Goal: Task Accomplishment & Management: Use online tool/utility

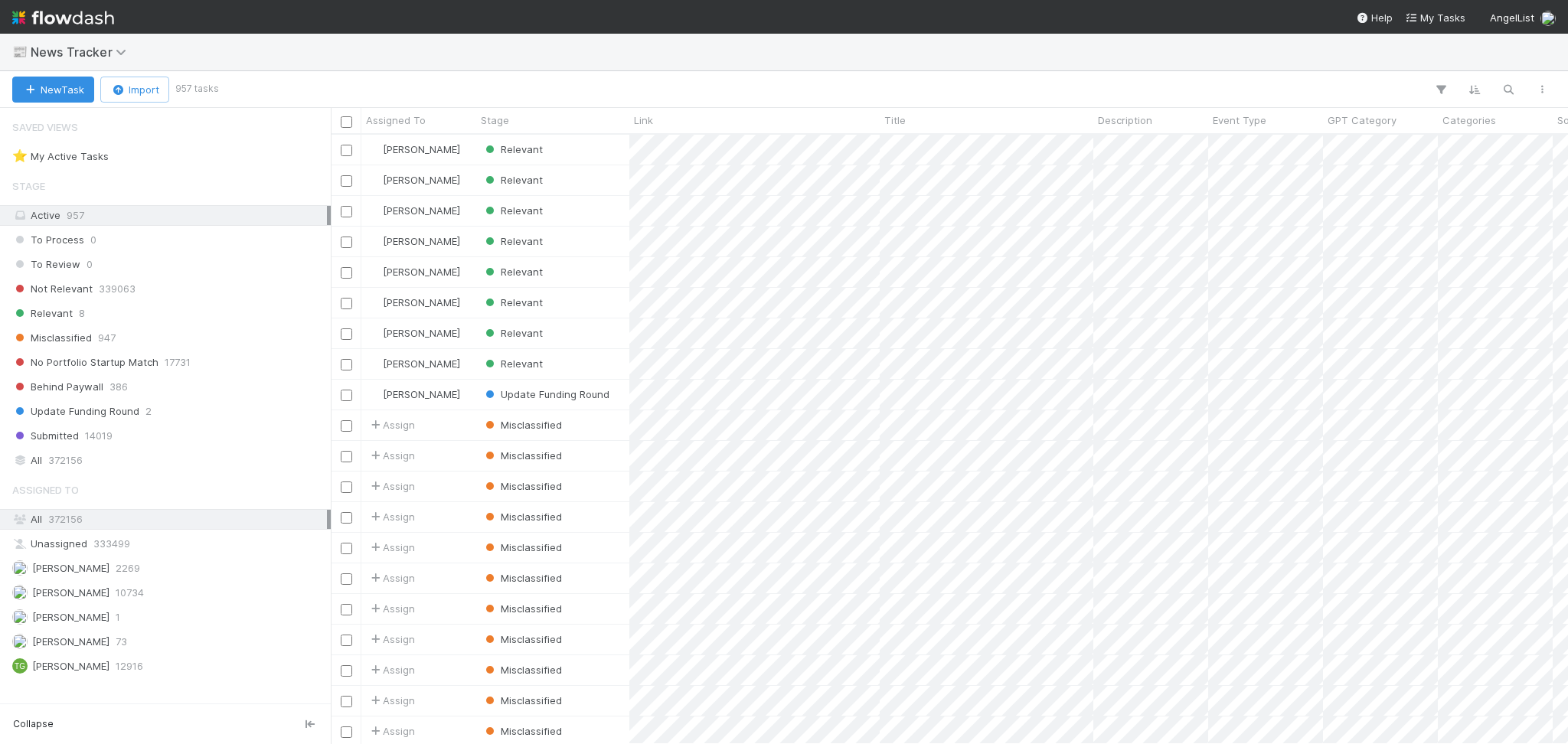
scroll to position [594, 1222]
click at [174, 321] on div "Relevant 8" at bounding box center [169, 313] width 315 height 19
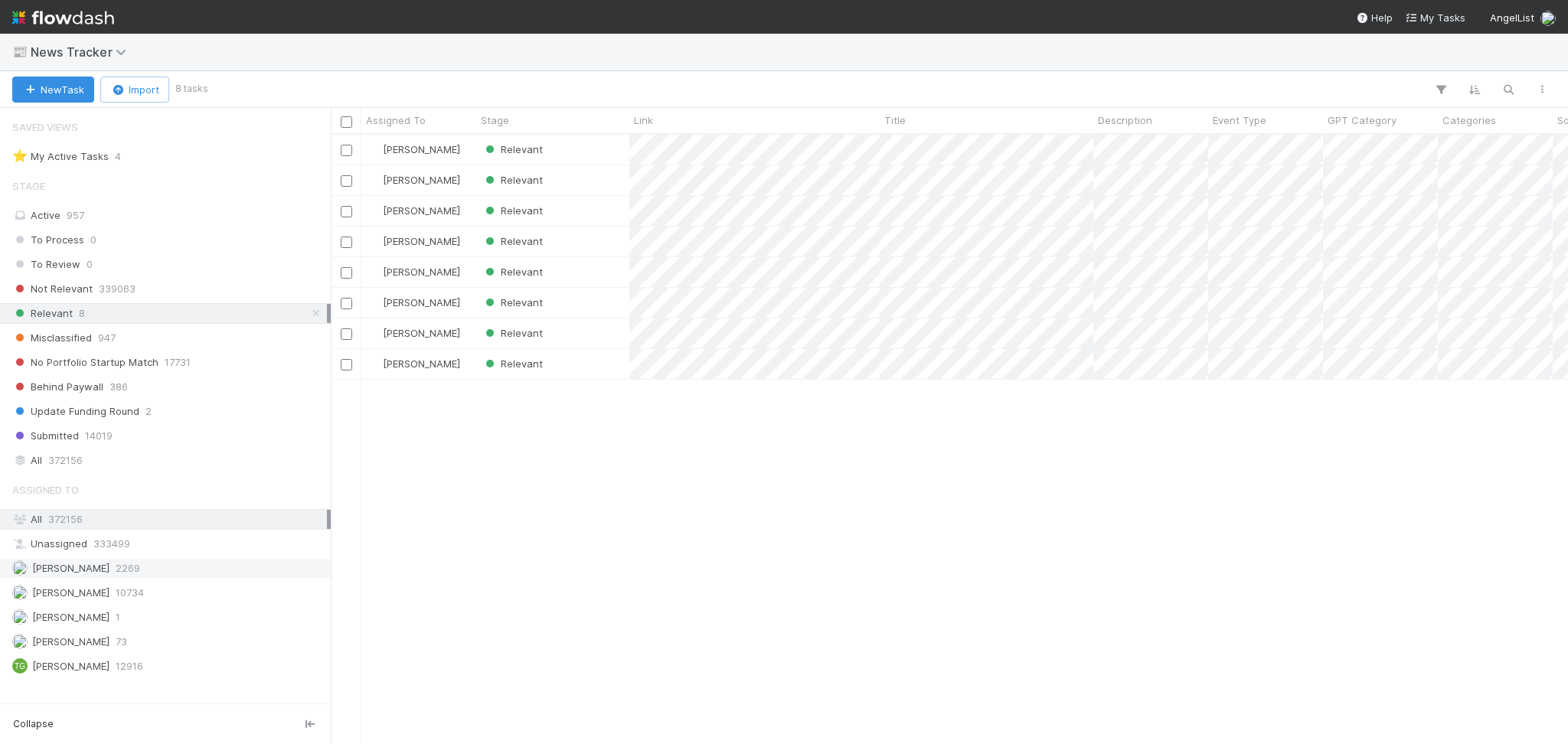
scroll to position [594, 1222]
click at [177, 569] on div "Febbie Cervantes 2269" at bounding box center [169, 568] width 315 height 19
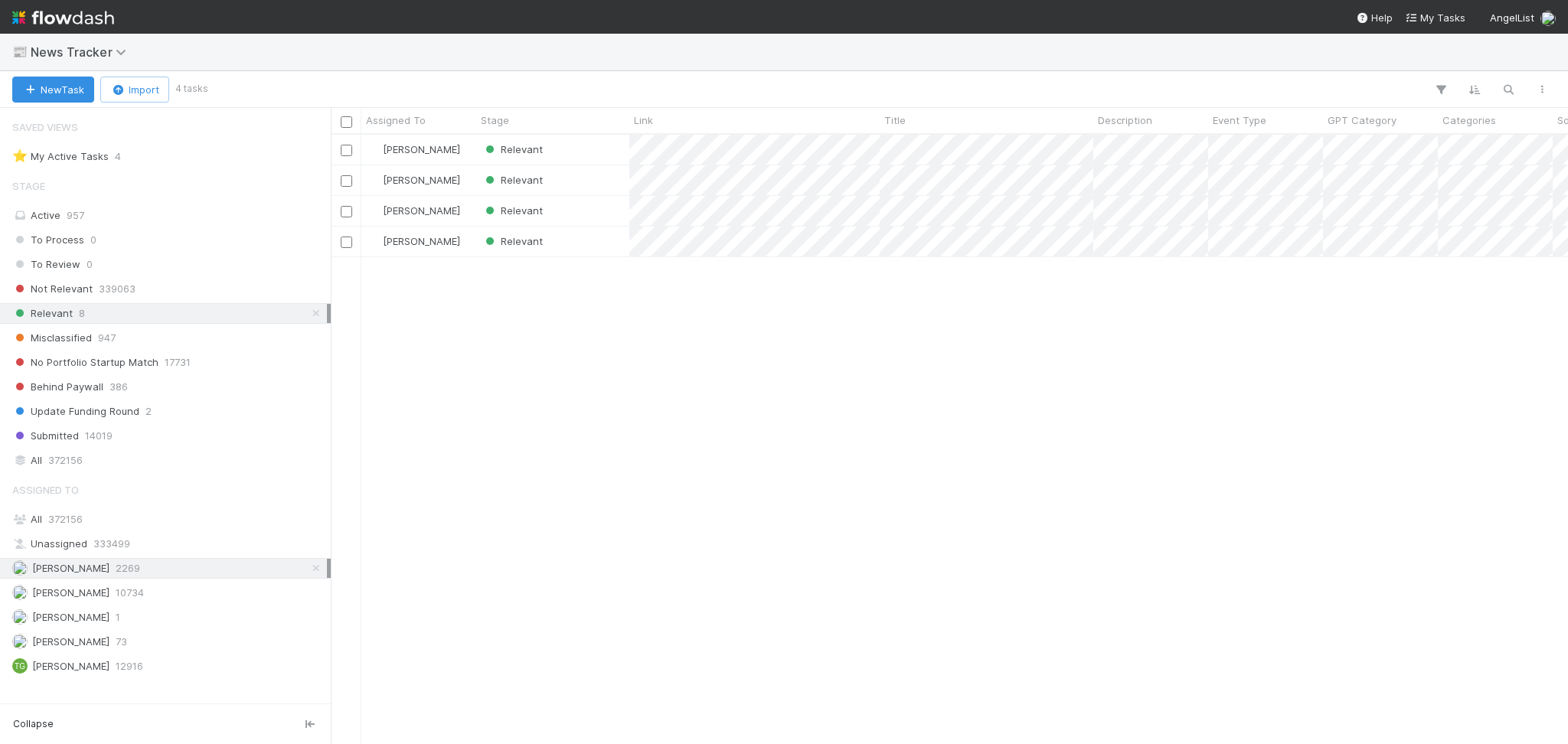
scroll to position [594, 1222]
click at [570, 159] on div "Relevant" at bounding box center [552, 149] width 153 height 29
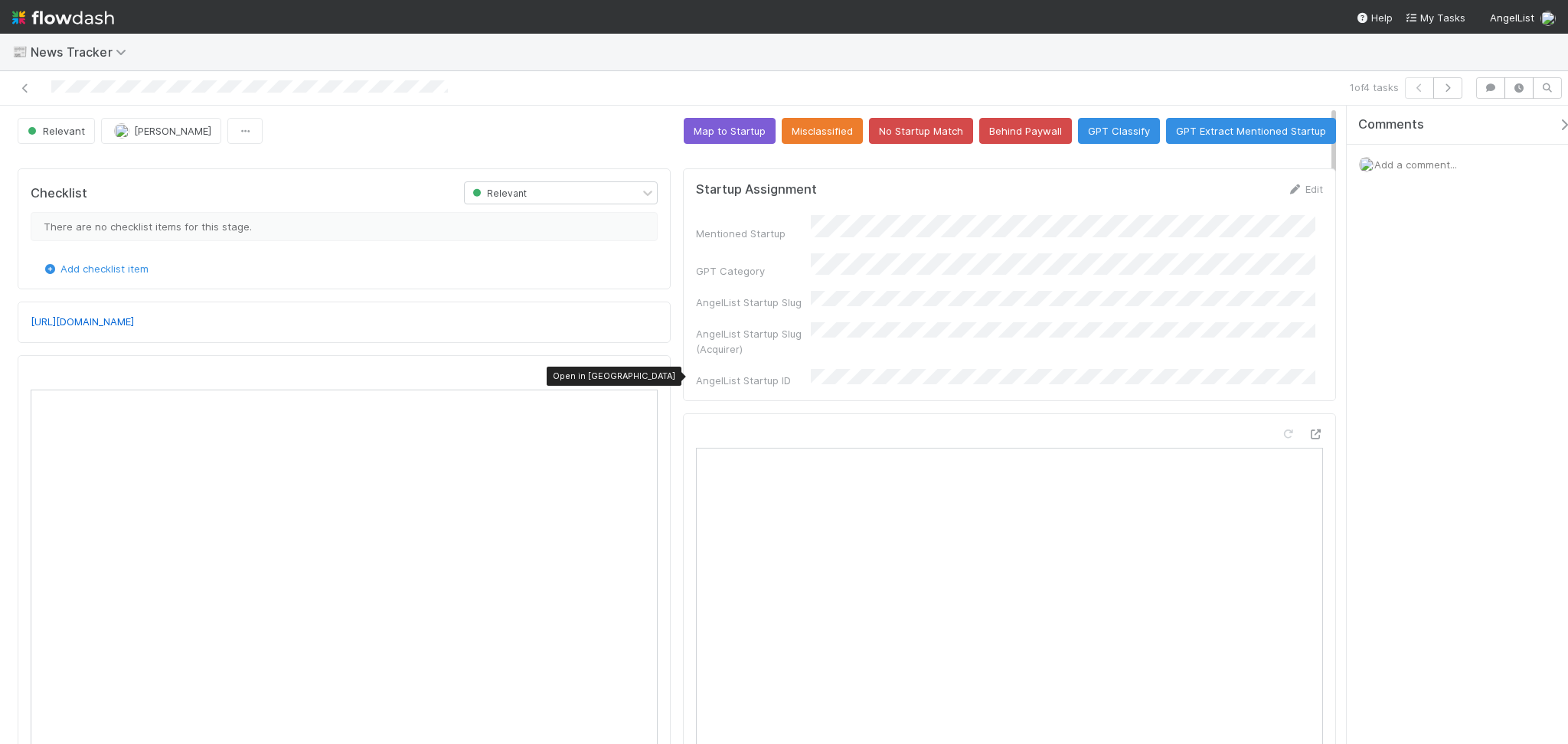
click at [643, 378] on icon at bounding box center [650, 376] width 16 height 10
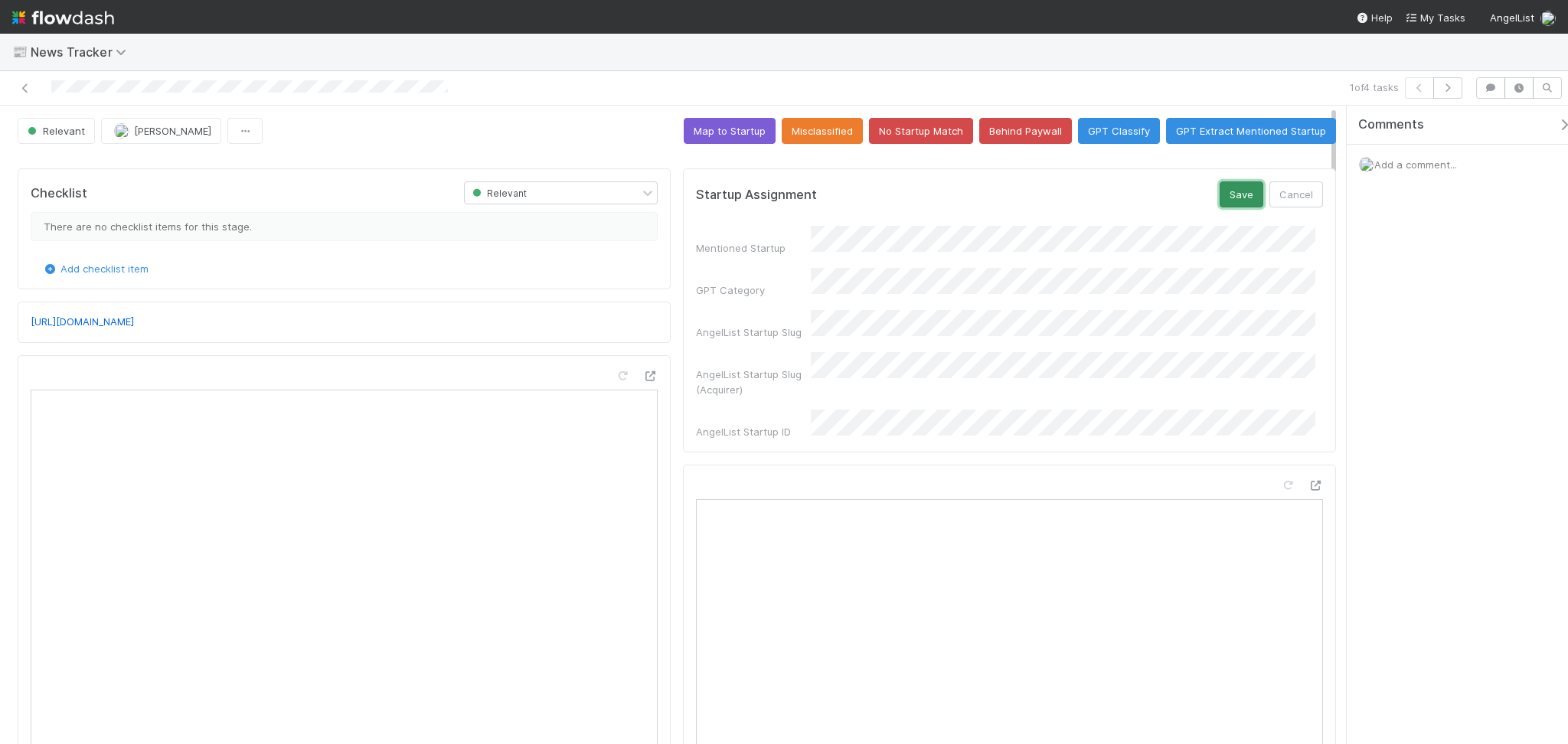
click at [1225, 202] on button "Save" at bounding box center [1241, 194] width 43 height 26
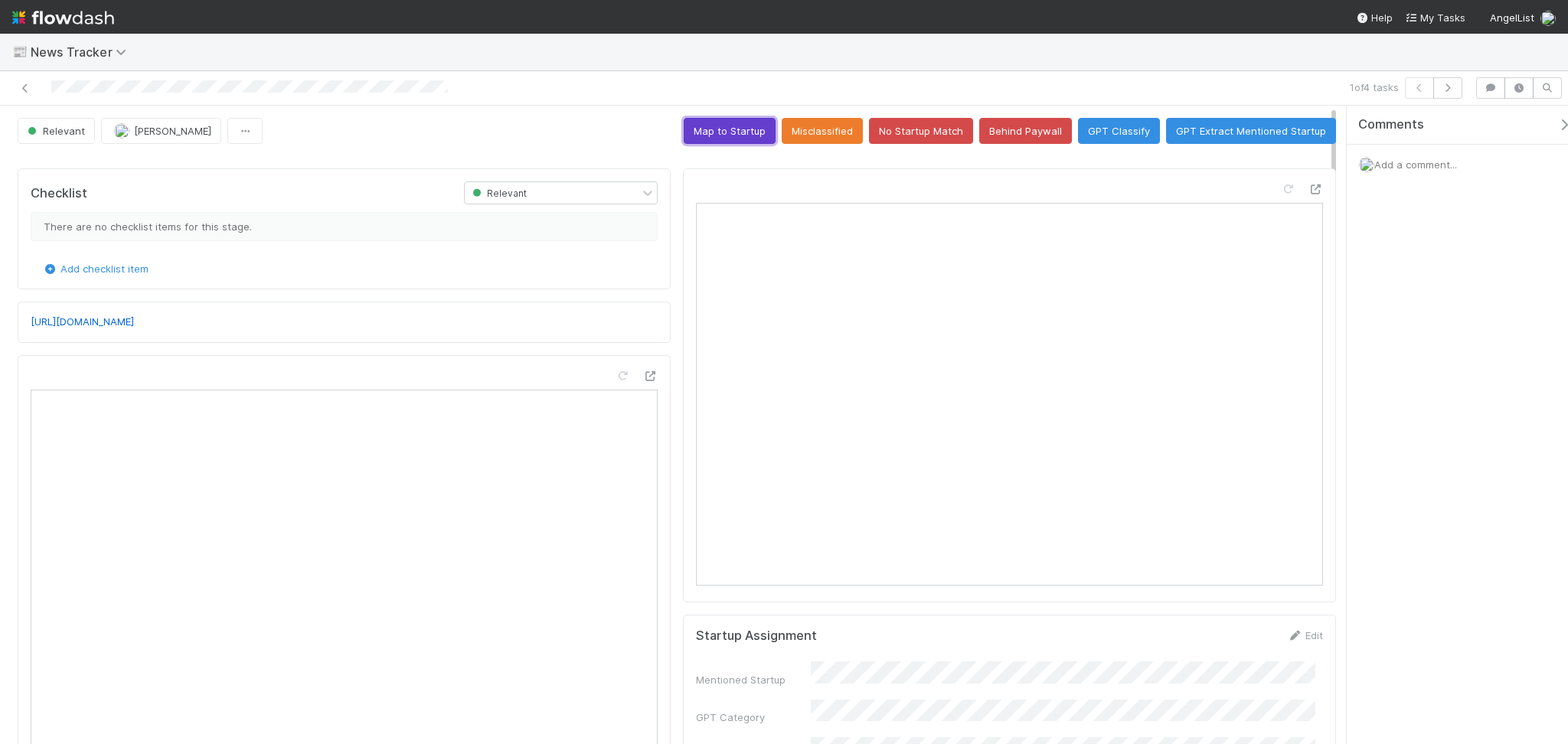
click at [738, 130] on button "Map to Startup" at bounding box center [730, 131] width 92 height 26
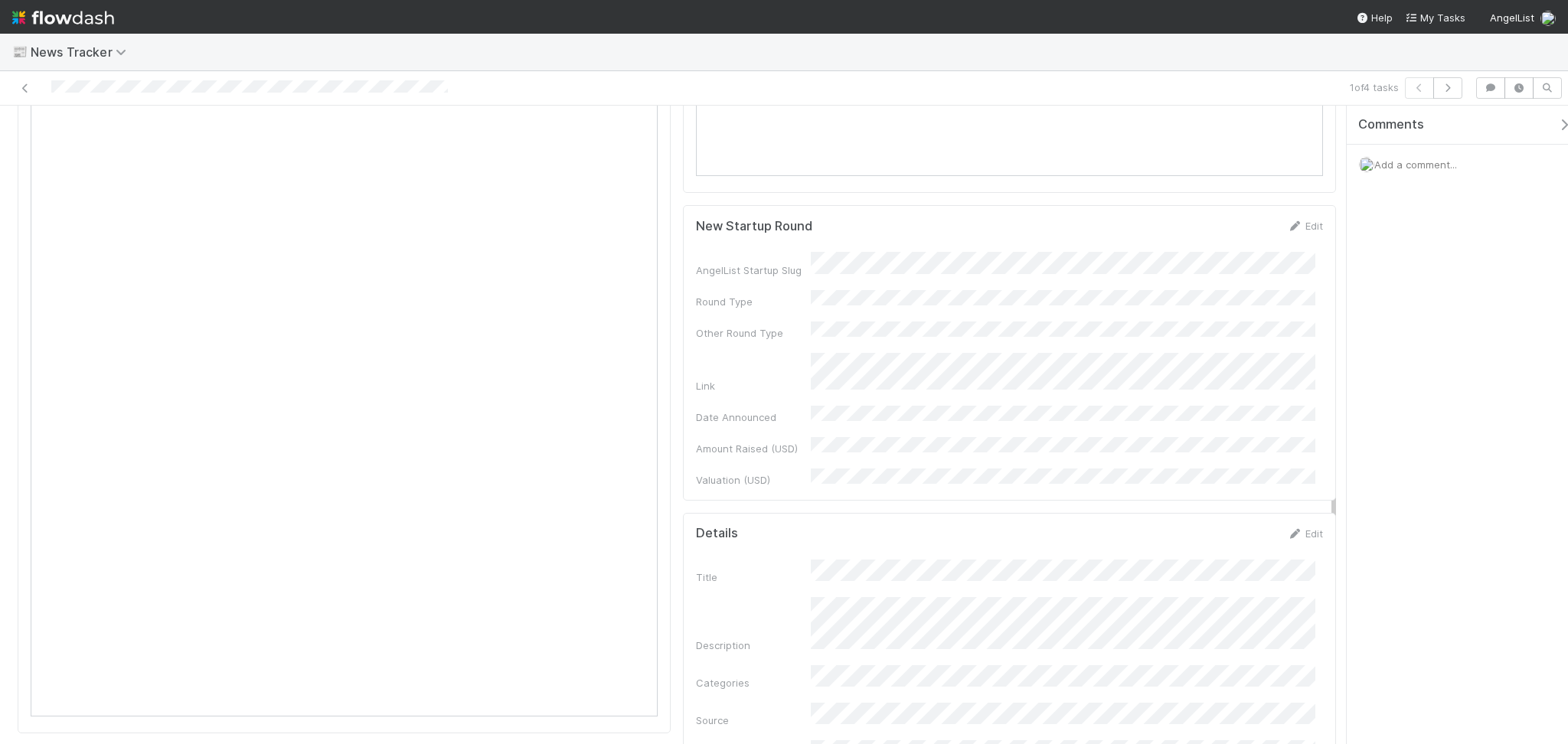
scroll to position [510, 0]
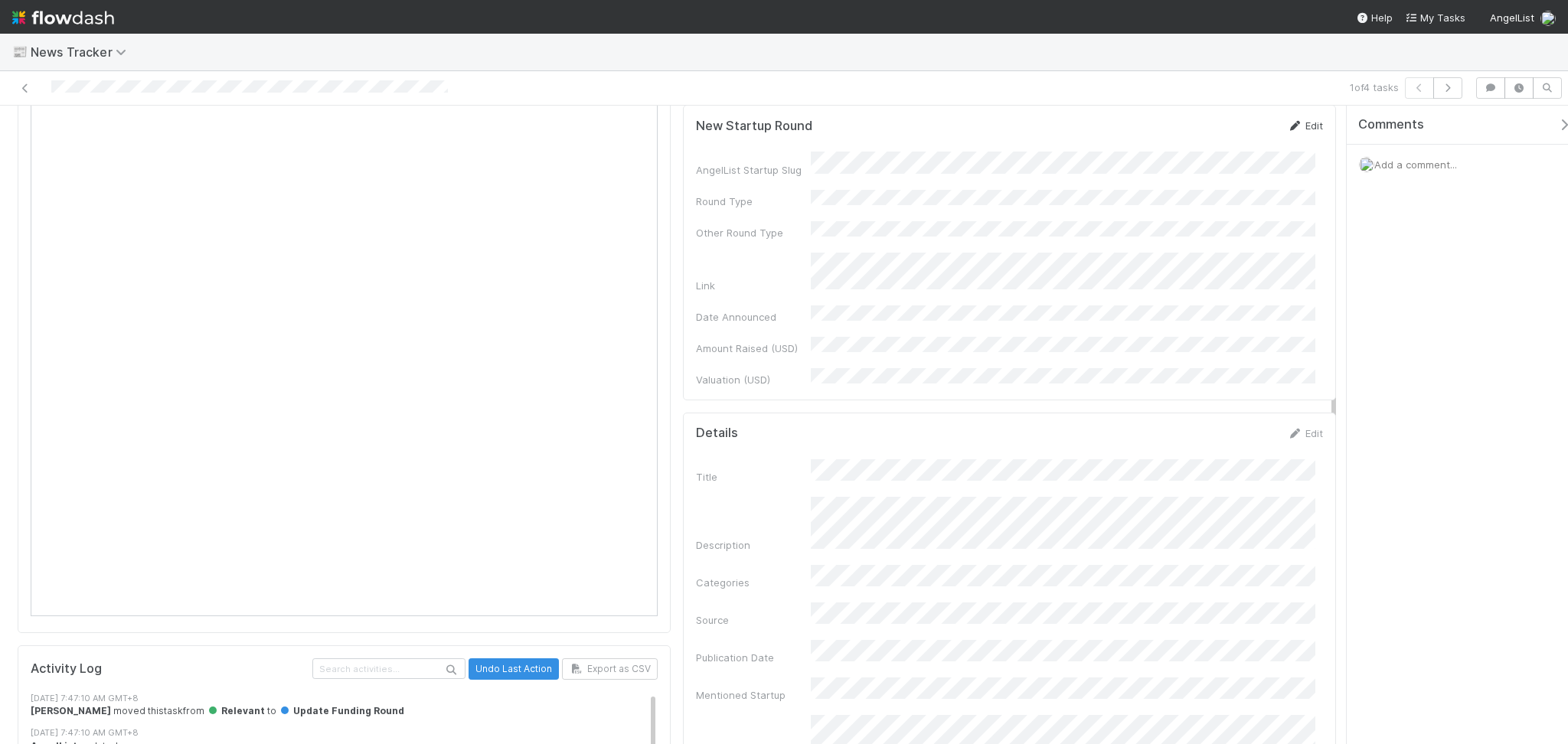
click at [1289, 121] on link "Edit" at bounding box center [1305, 125] width 36 height 12
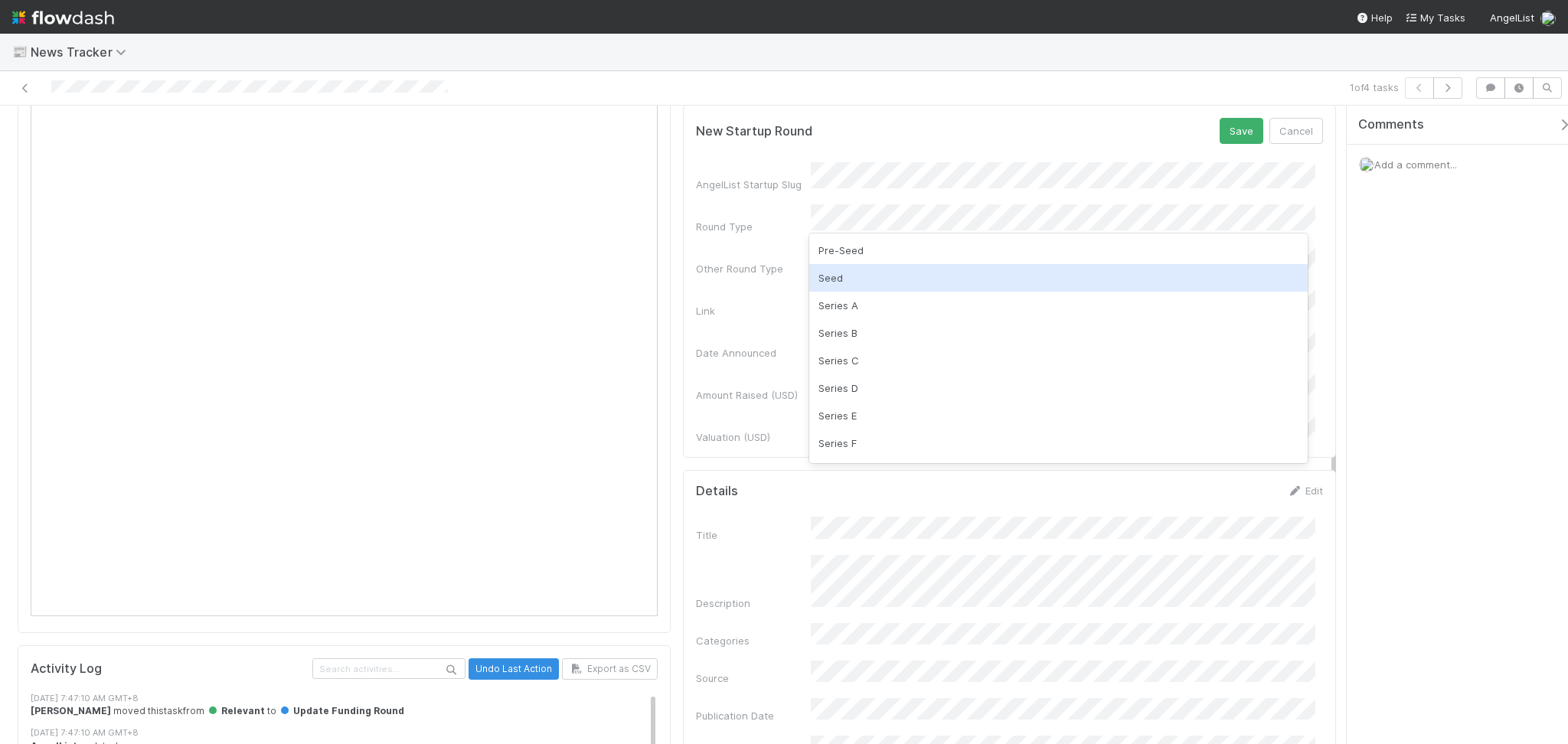
click at [845, 282] on div "Seed" at bounding box center [1058, 278] width 498 height 28
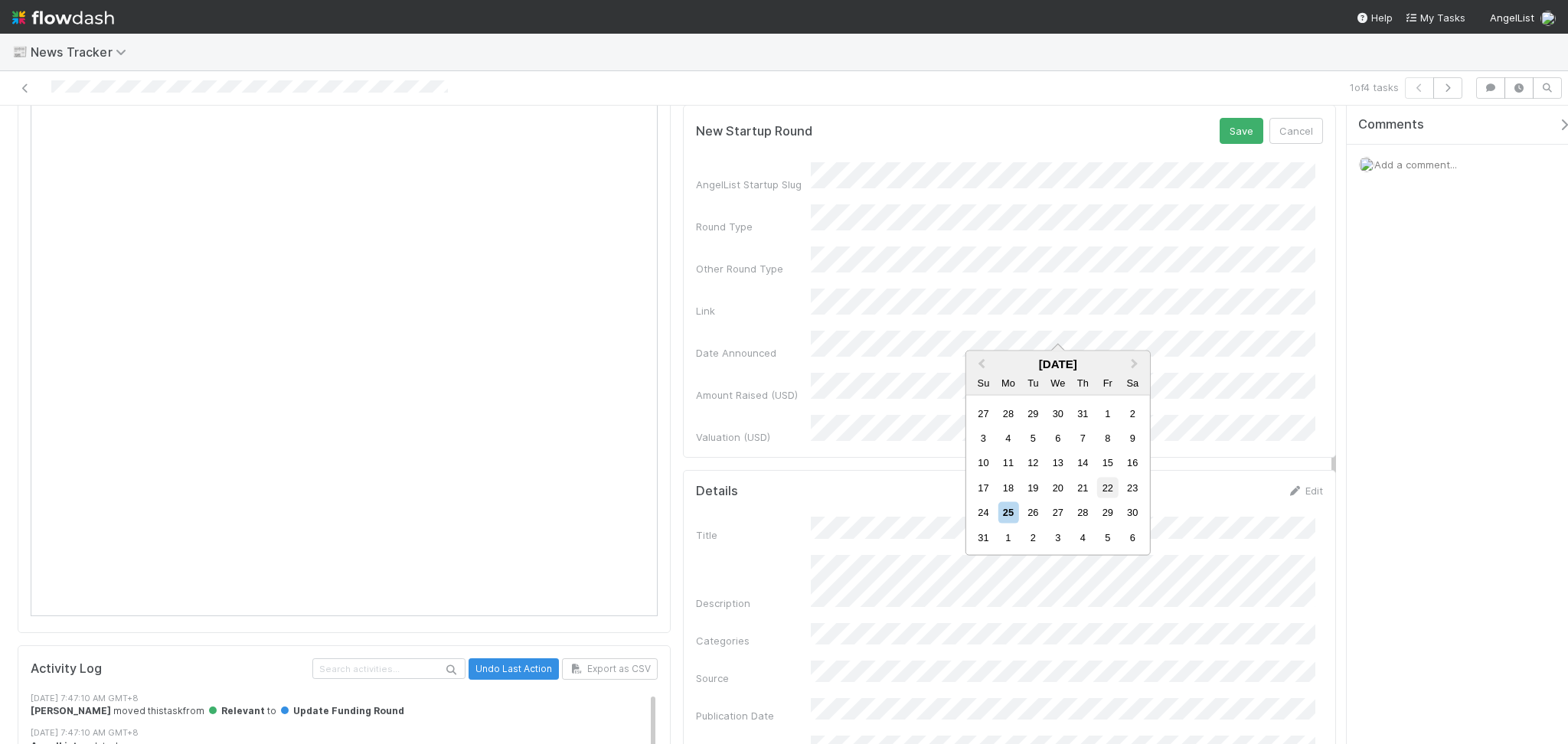
click at [1105, 482] on div "22" at bounding box center [1108, 488] width 20 height 20
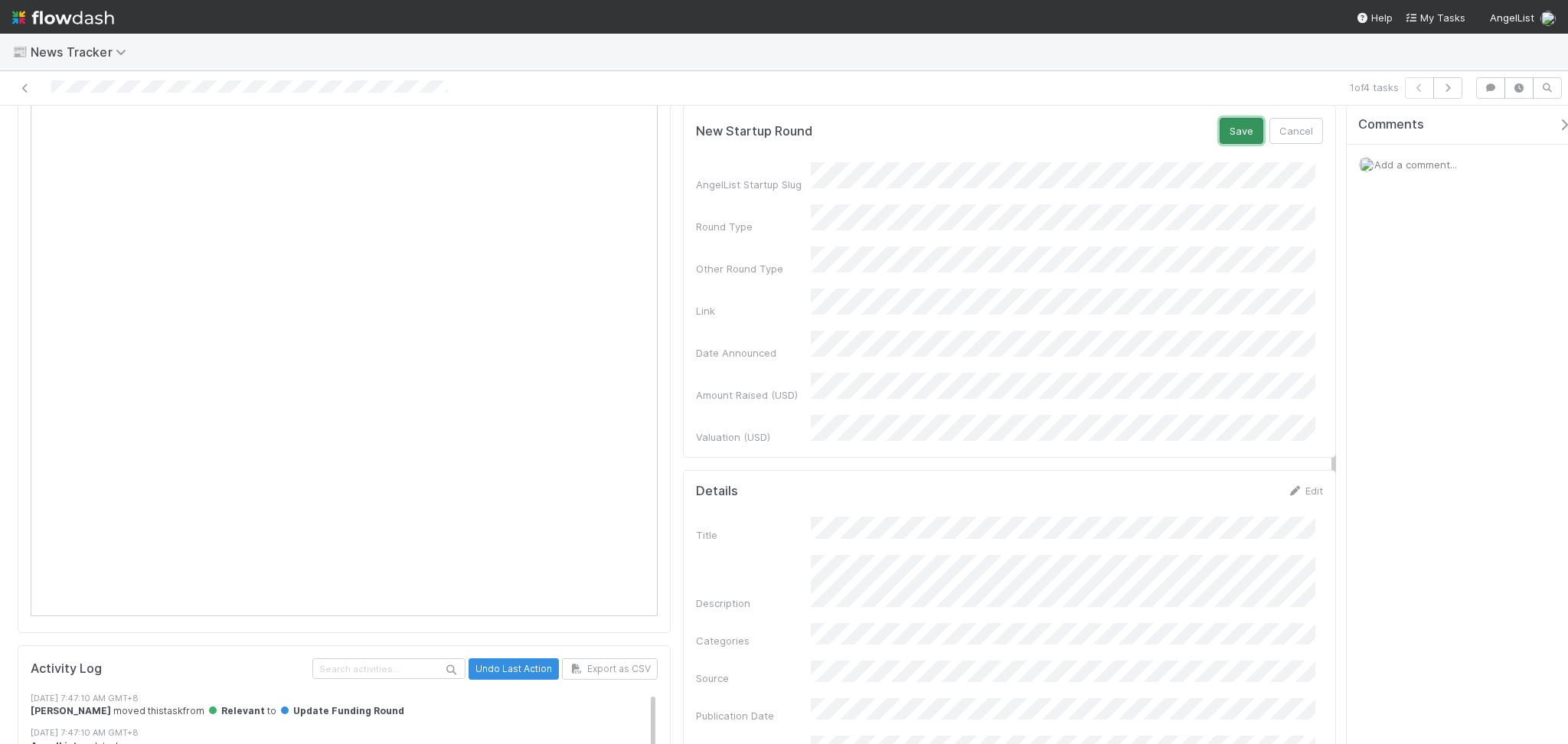
click at [1220, 133] on button "Save" at bounding box center [1241, 131] width 43 height 26
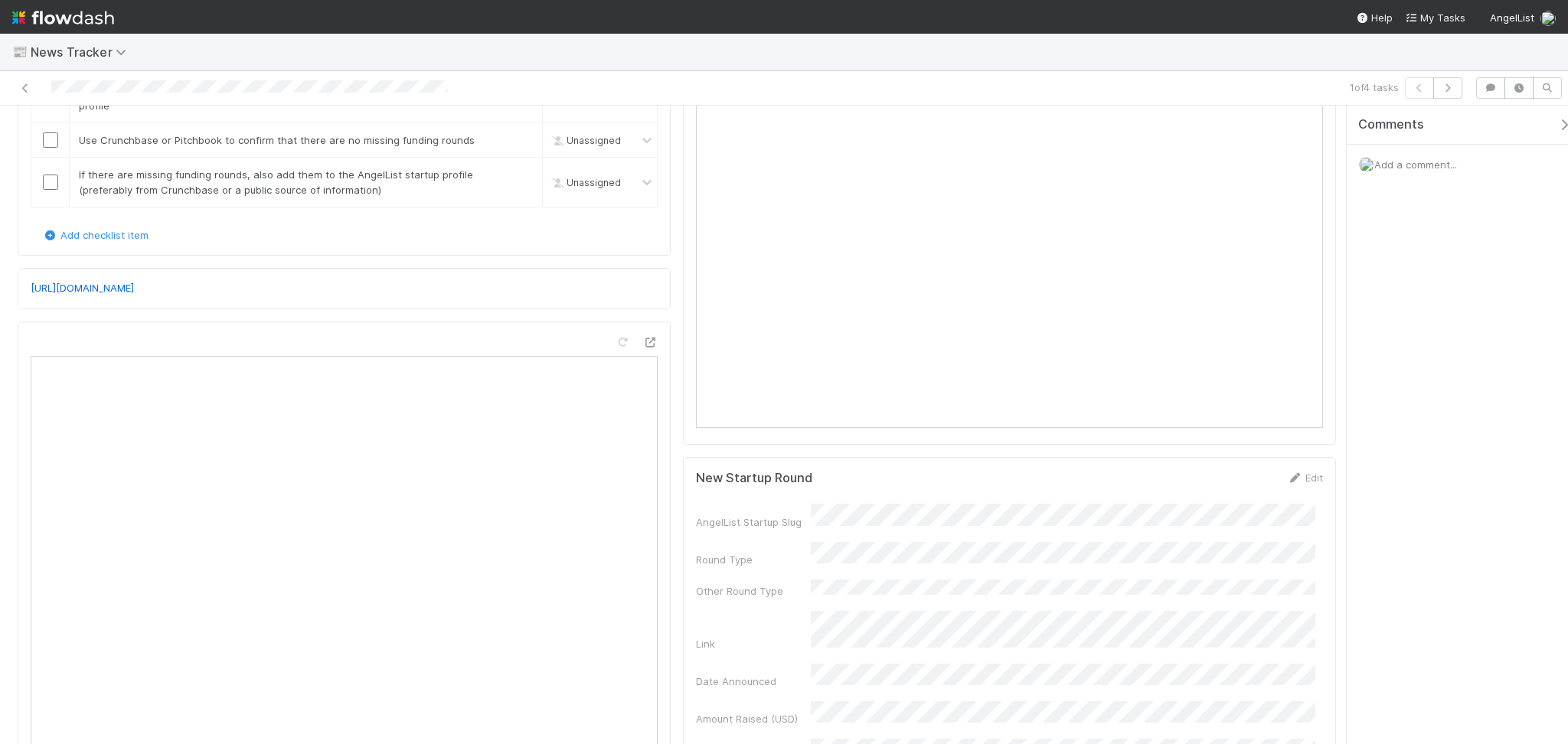
scroll to position [0, 0]
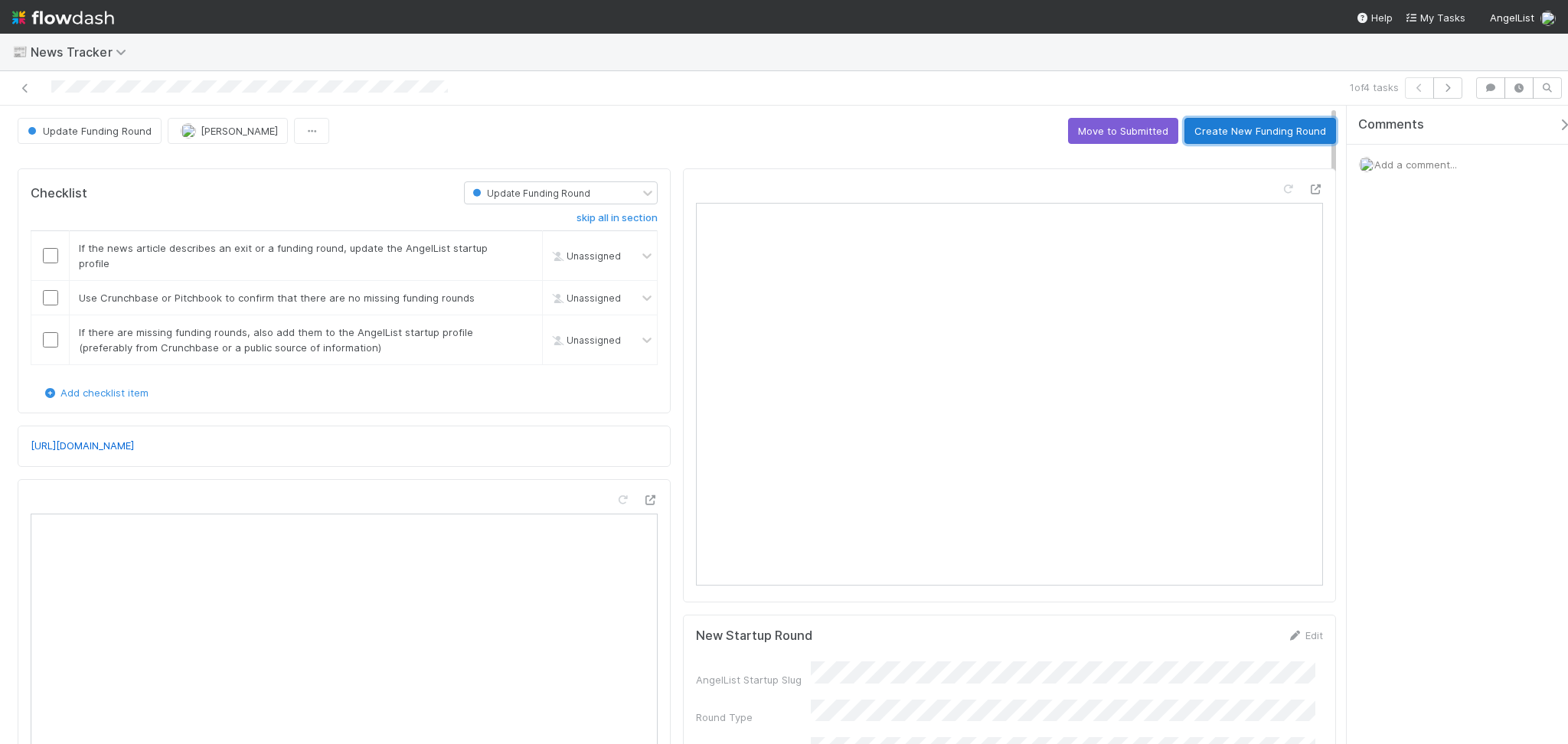
click at [1232, 125] on button "Create New Funding Round" at bounding box center [1260, 131] width 152 height 26
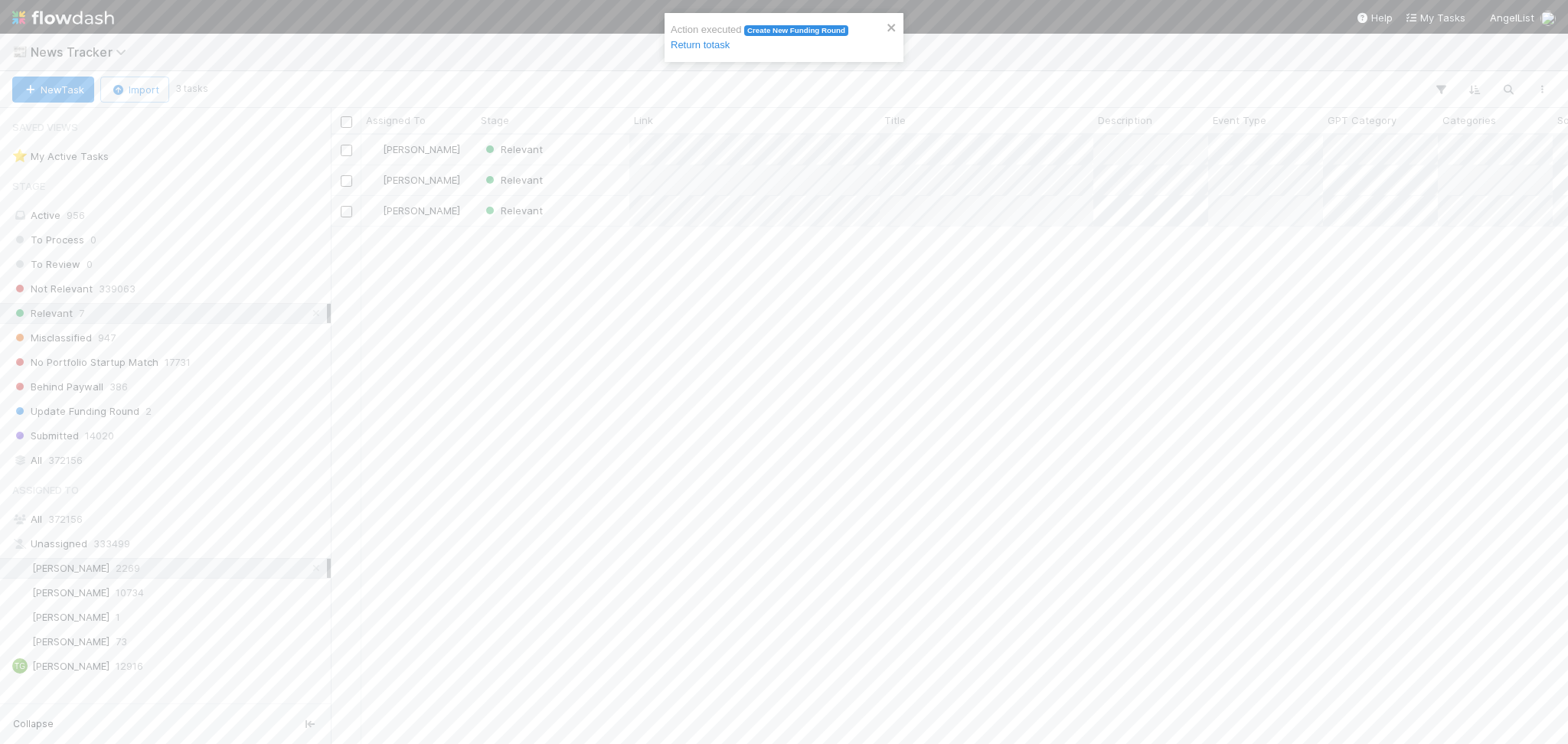
scroll to position [594, 1222]
click at [573, 144] on div "Relevant" at bounding box center [552, 149] width 153 height 29
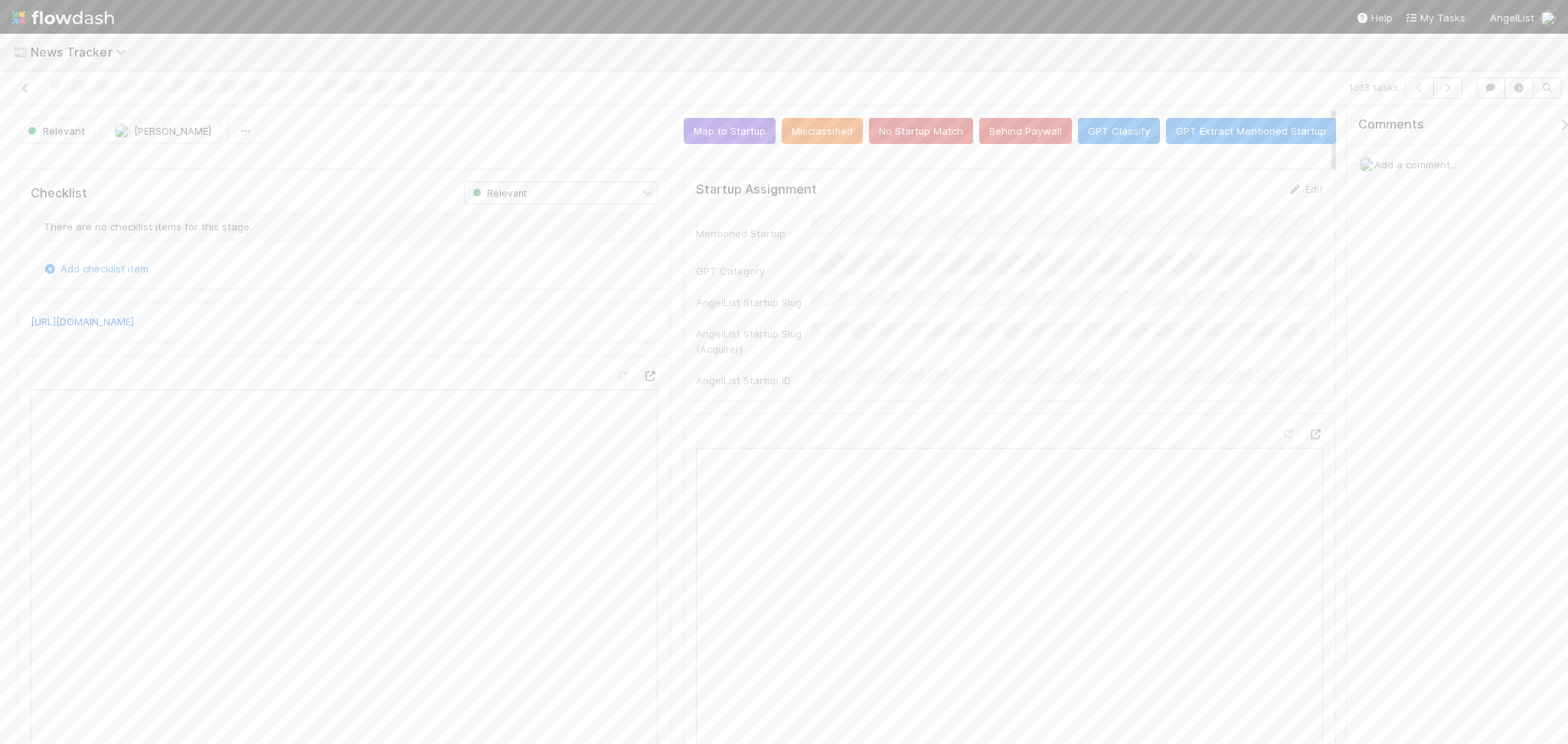
click at [643, 383] on div at bounding box center [650, 376] width 16 height 16
click at [1220, 191] on button "Save" at bounding box center [1241, 194] width 43 height 26
click at [715, 135] on button "Map to Startup" at bounding box center [730, 131] width 92 height 26
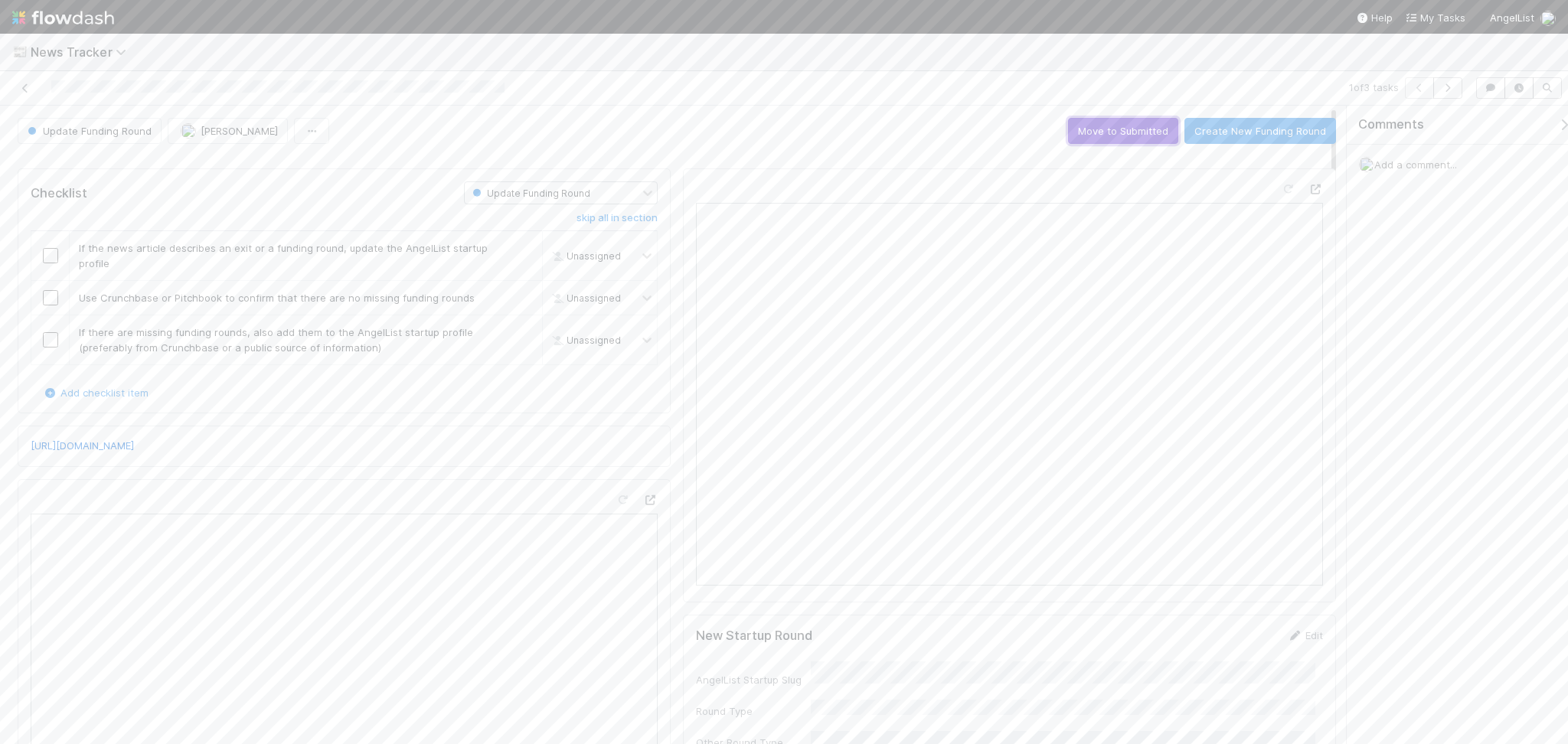
click at [1120, 127] on button "Move to Submitted" at bounding box center [1123, 131] width 110 height 26
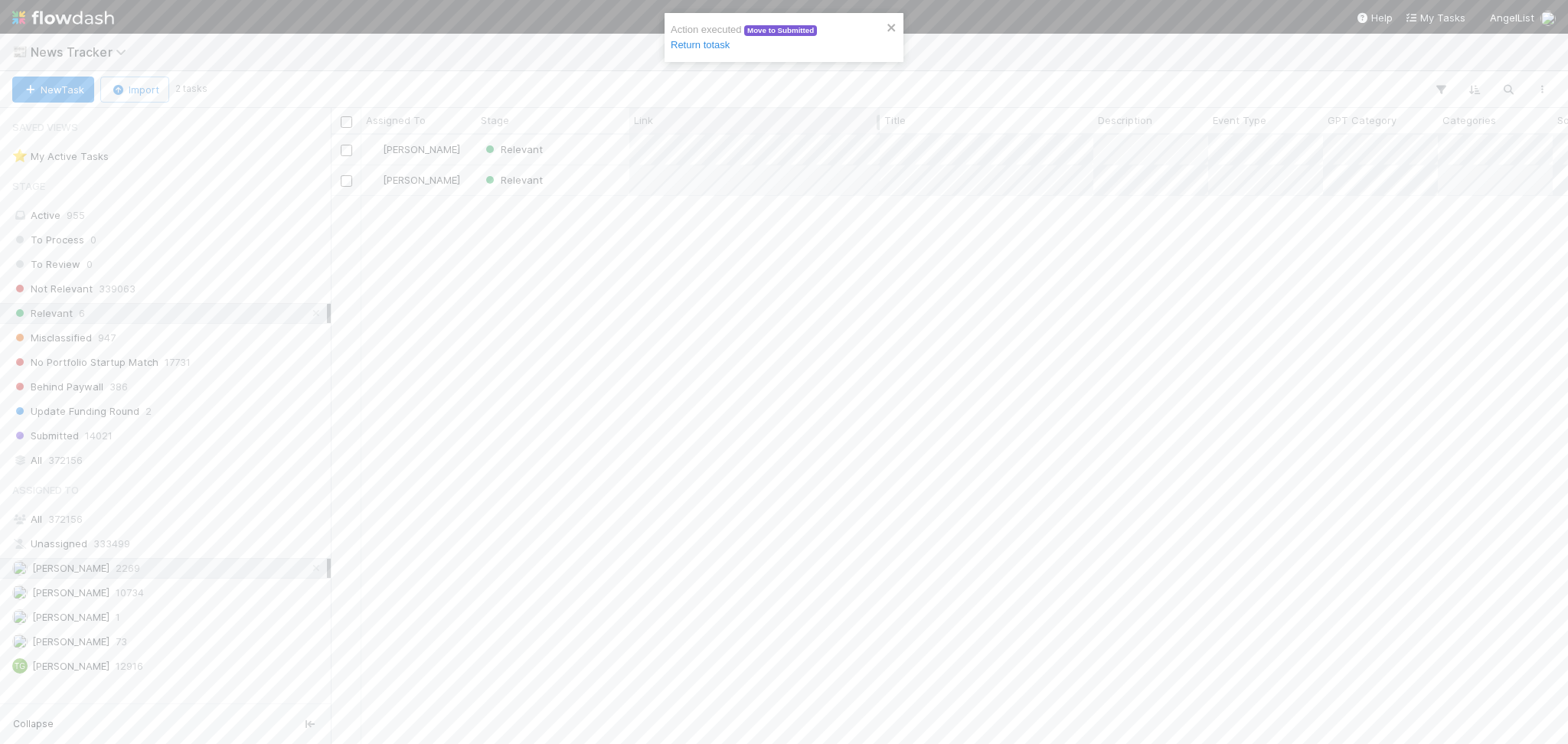
scroll to position [594, 1222]
click at [569, 151] on div "Relevant" at bounding box center [552, 149] width 153 height 29
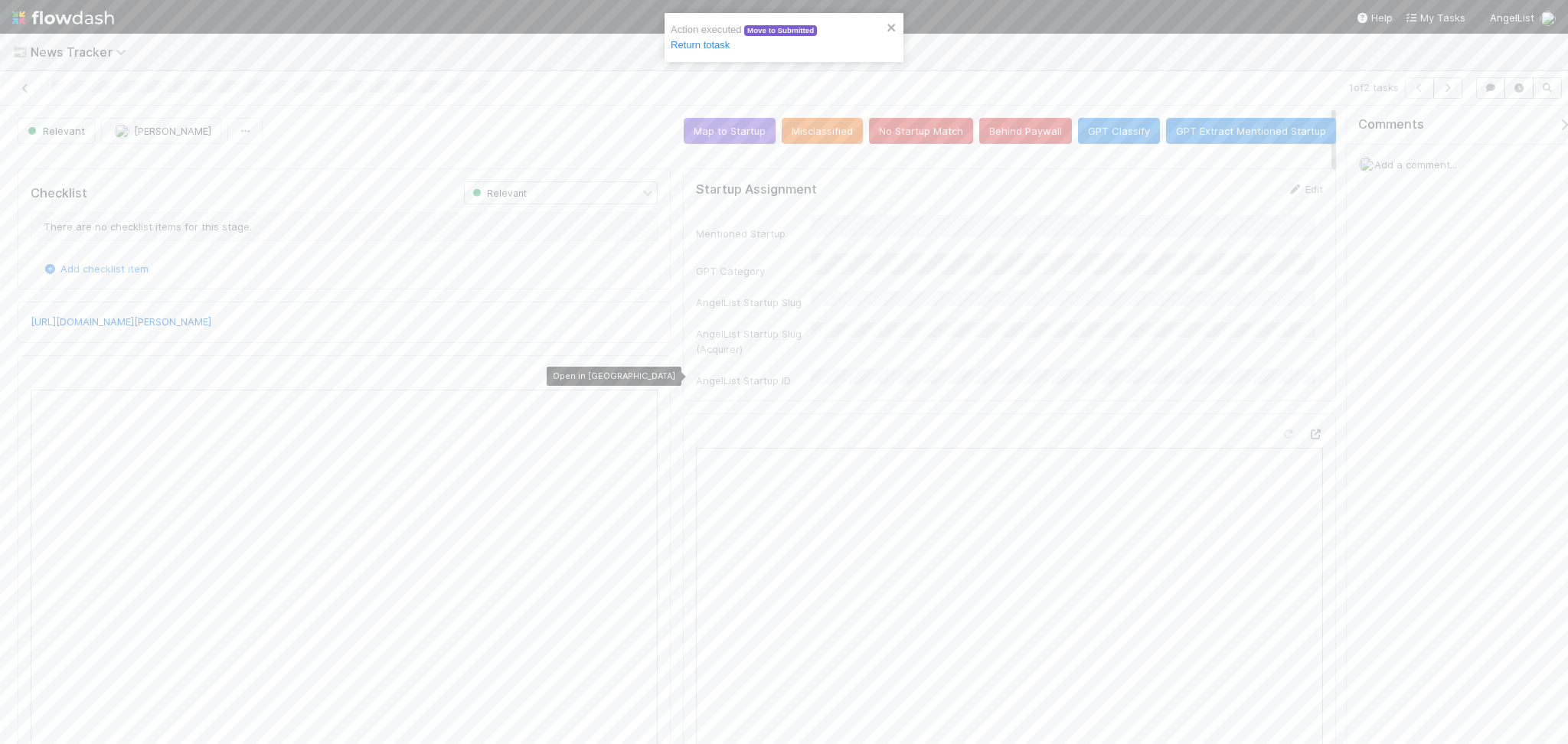
click at [641, 366] on div "Open in New Tab" at bounding box center [343, 687] width 653 height 664
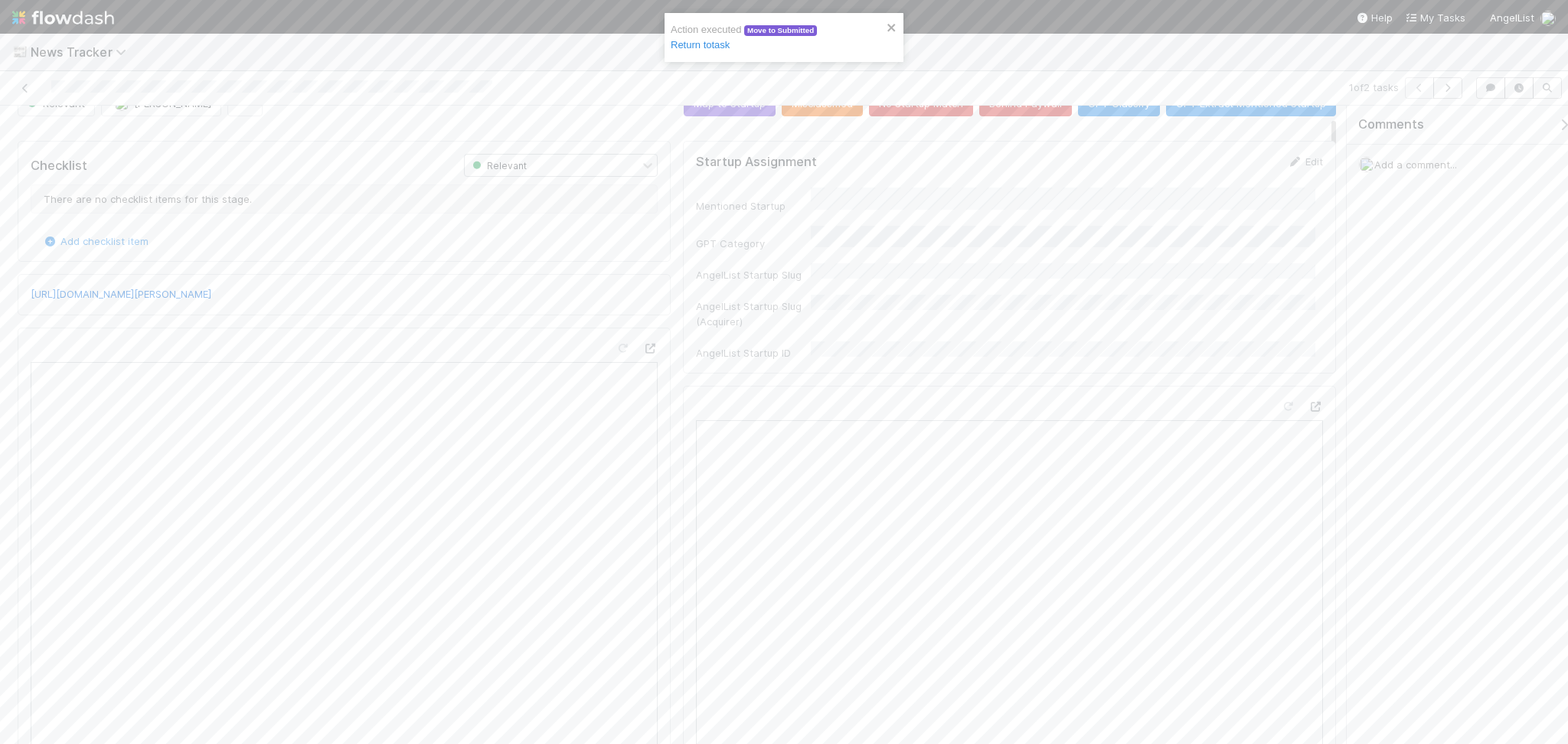
click at [657, 395] on div at bounding box center [343, 659] width 653 height 664
click at [648, 340] on div at bounding box center [343, 659] width 653 height 664
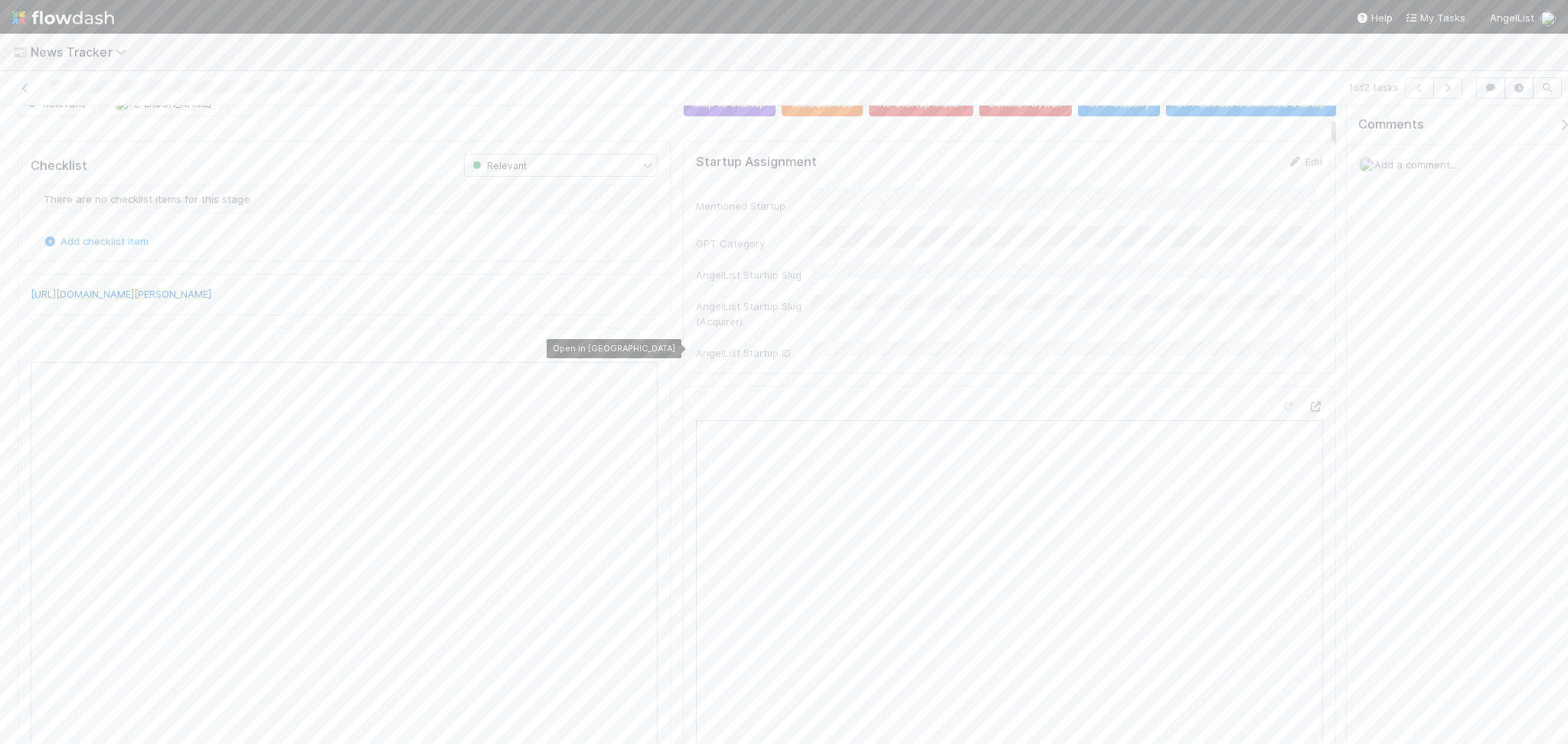
click at [645, 343] on icon at bounding box center [650, 348] width 16 height 10
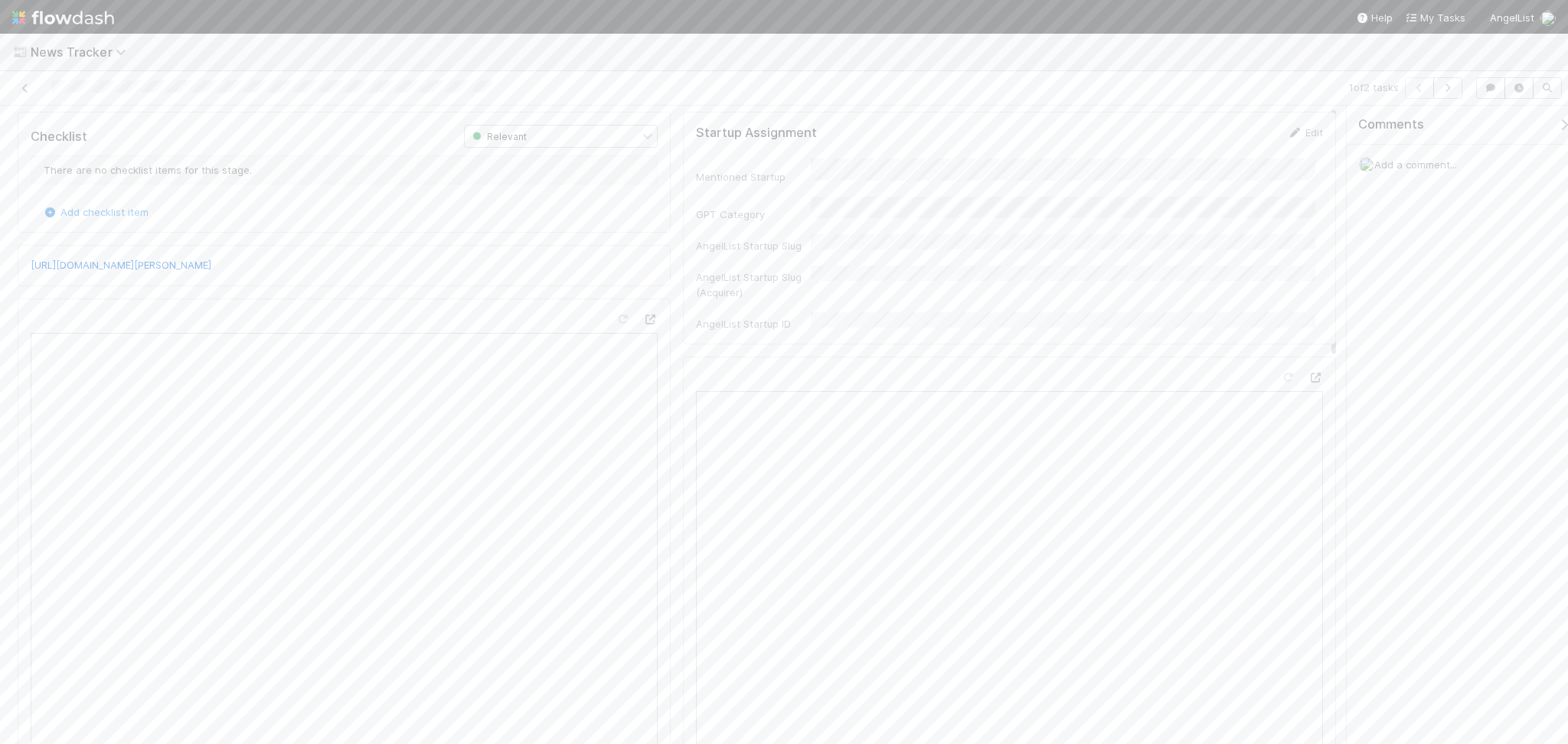
scroll to position [0, 0]
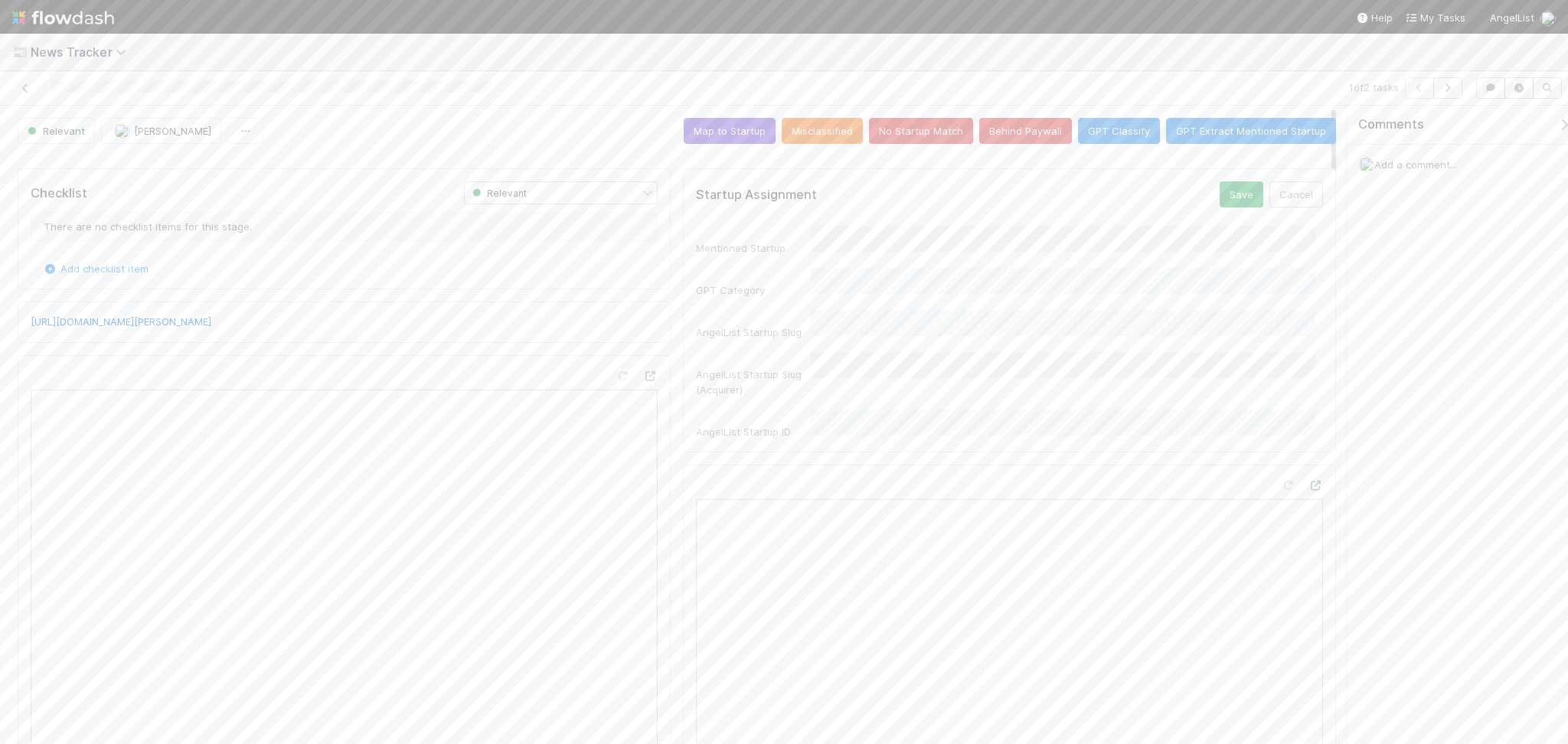
click at [717, 330] on div "Mentioned Startup GPT Category AngelList Startup Slug AngelList Startup Slug (A…" at bounding box center [1009, 332] width 627 height 214
click at [1220, 192] on button "Save" at bounding box center [1241, 194] width 43 height 26
click at [709, 121] on button "Map to Startup" at bounding box center [730, 131] width 92 height 26
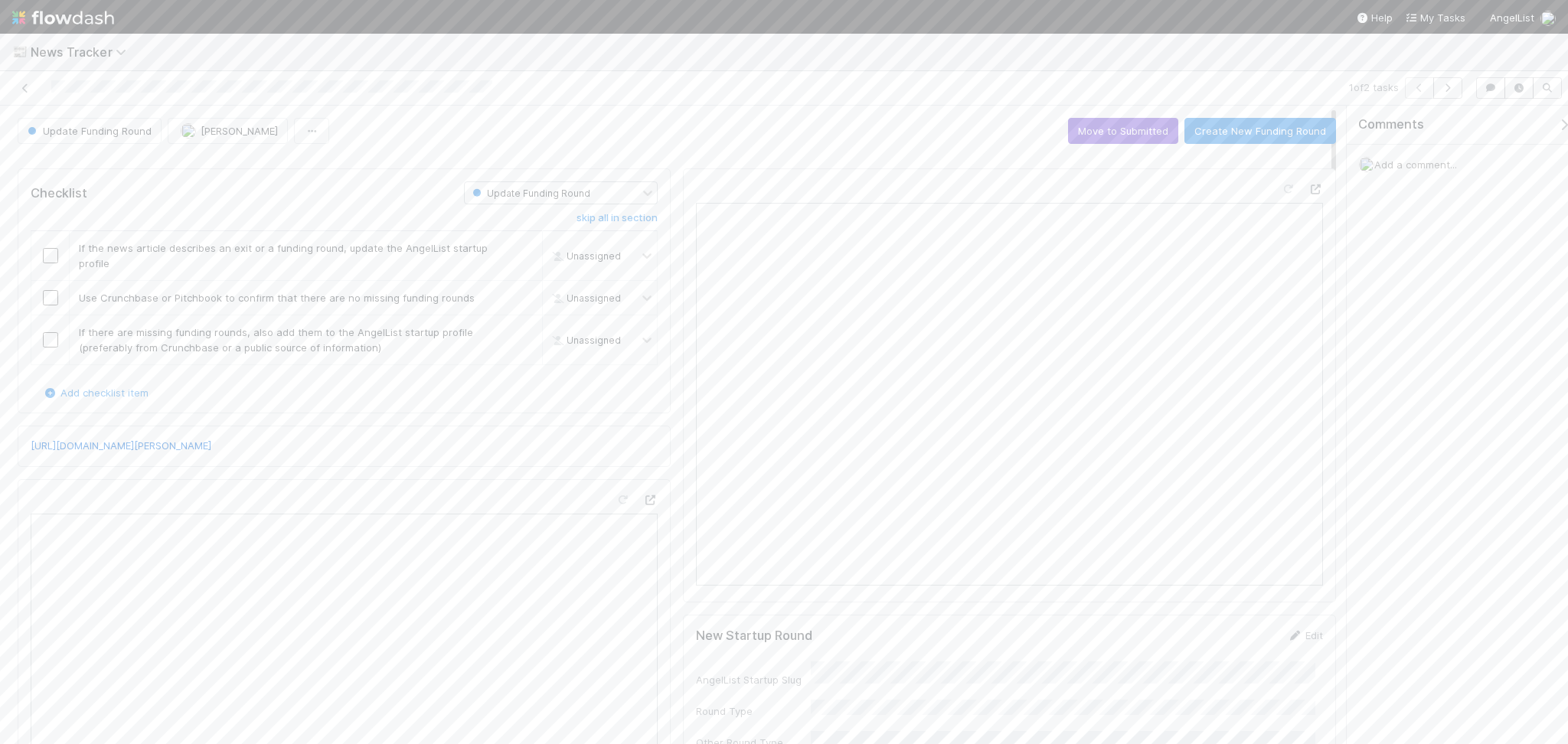
scroll to position [203, 0]
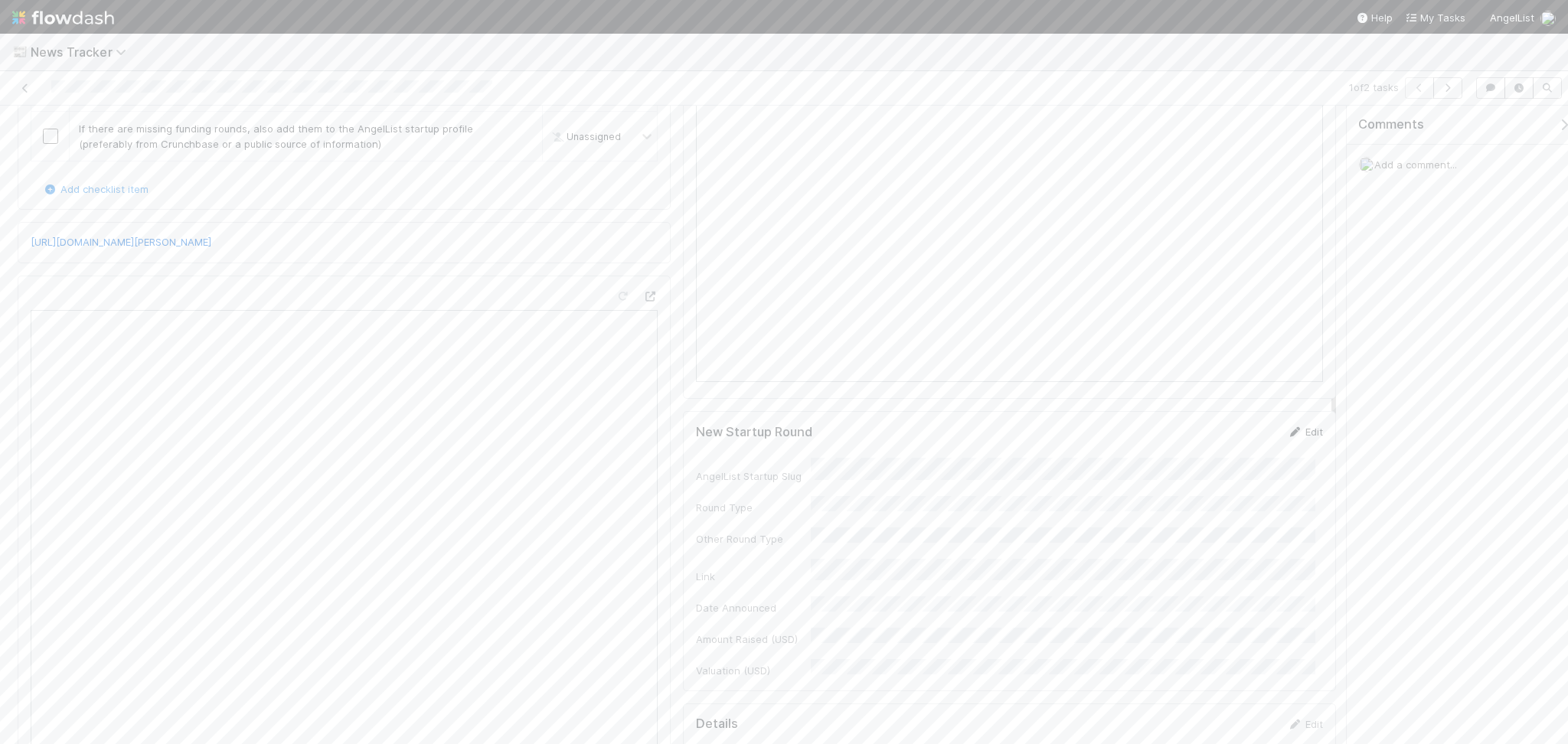
click at [1289, 435] on link "Edit" at bounding box center [1305, 431] width 36 height 12
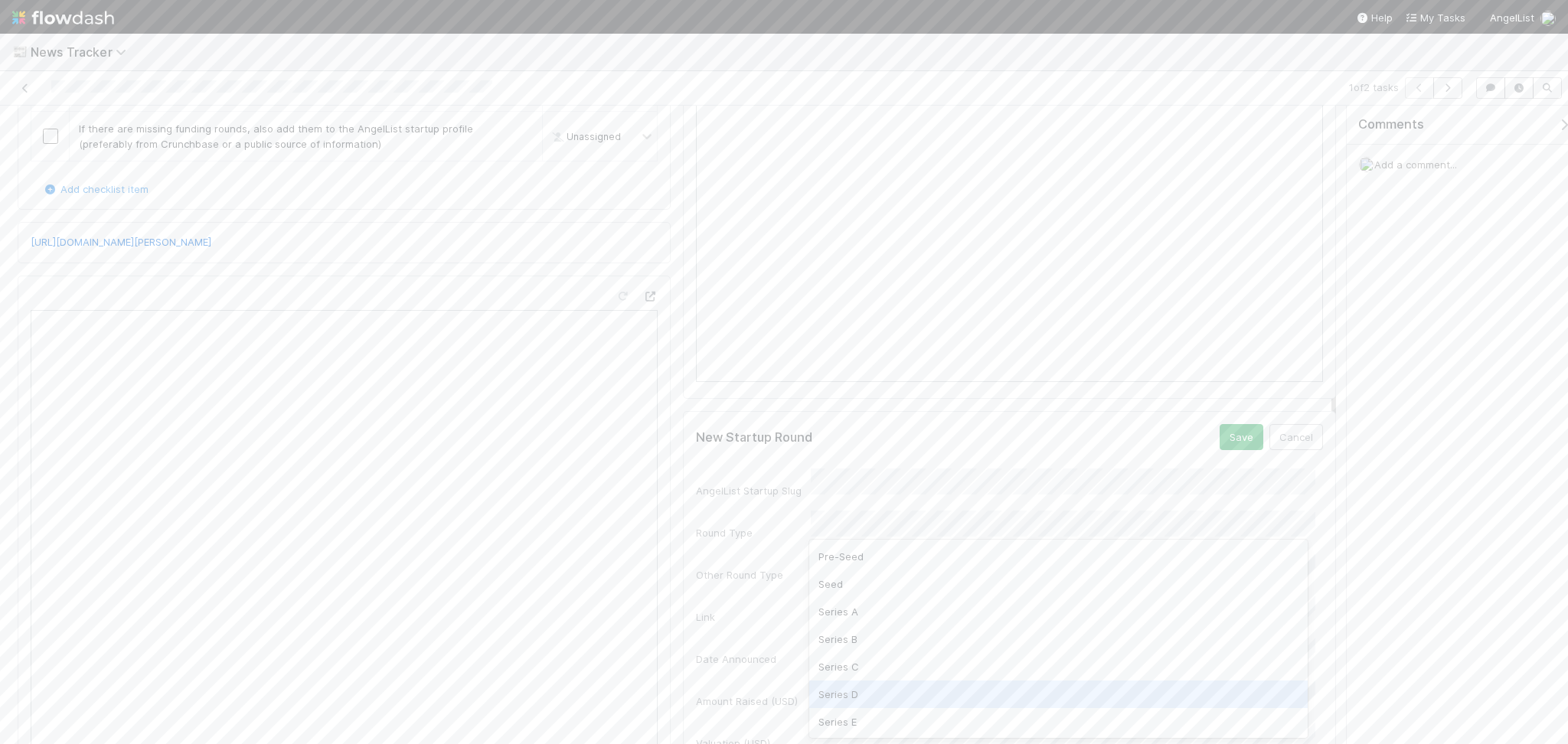
scroll to position [221, 0]
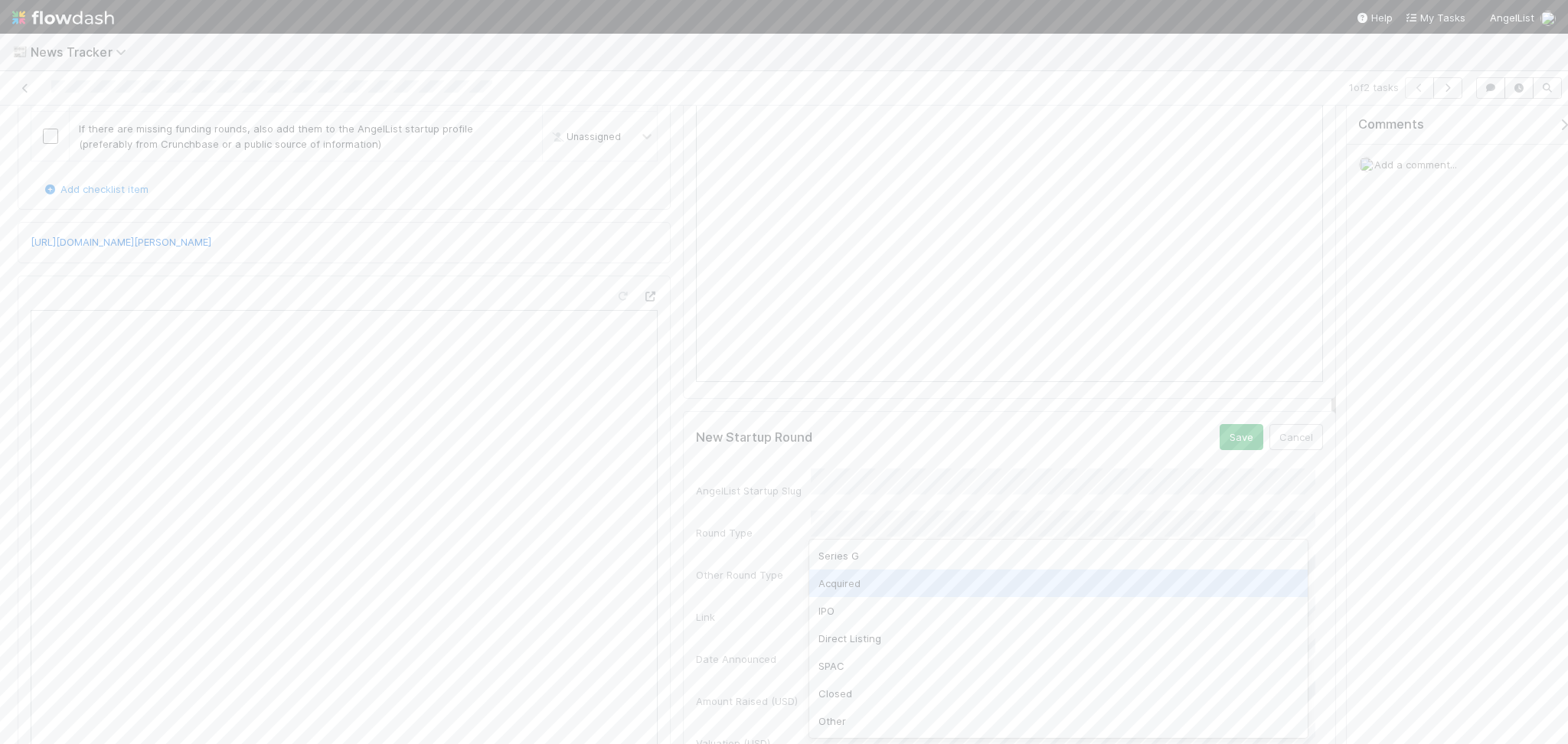
click at [875, 580] on div "Acquired" at bounding box center [1058, 584] width 498 height 28
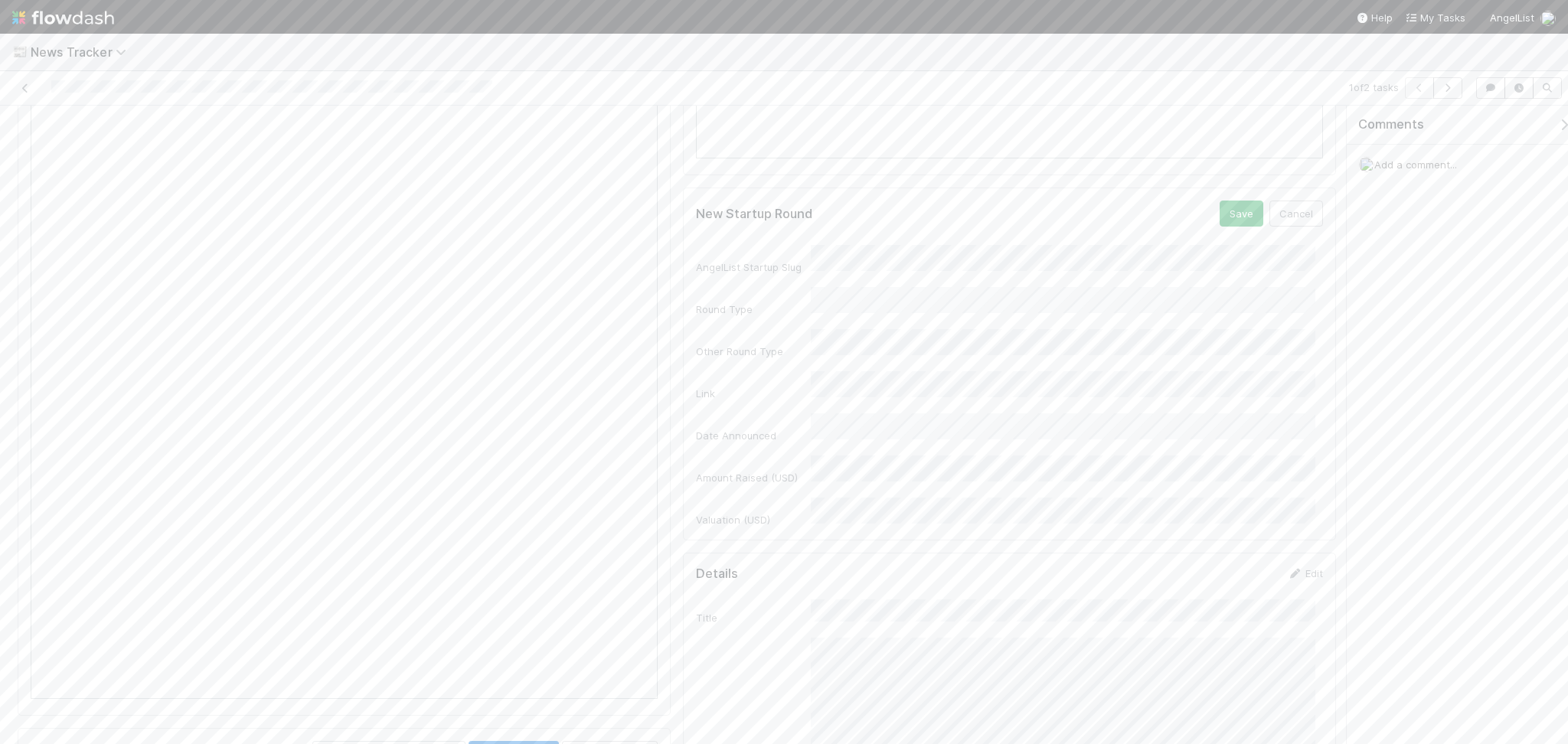
scroll to position [307, 0]
click at [1078, 443] on div "21" at bounding box center [1083, 445] width 20 height 20
click at [1227, 128] on button "Save" at bounding box center [1241, 131] width 43 height 26
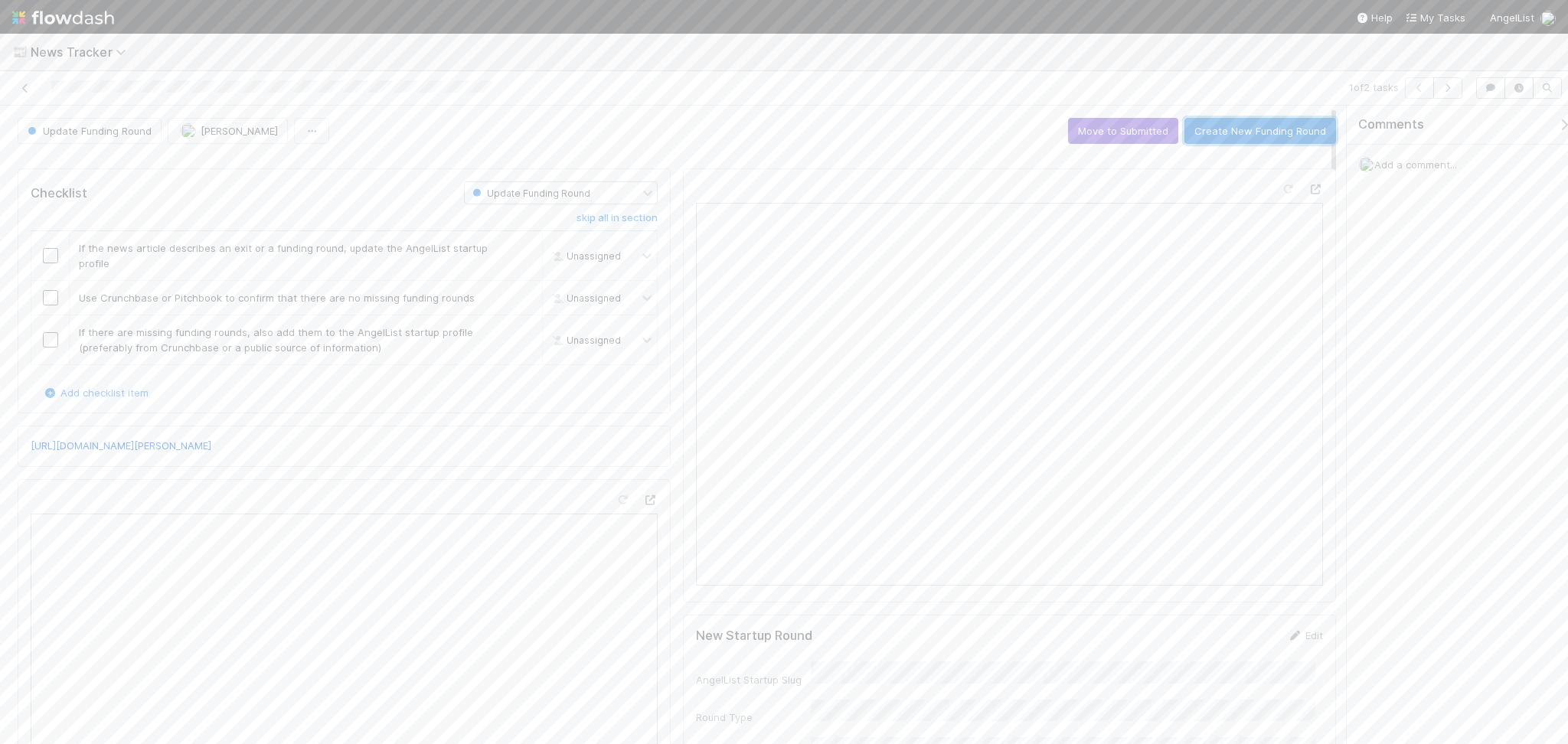
click at [1249, 134] on button "Create New Funding Round" at bounding box center [1260, 131] width 152 height 26
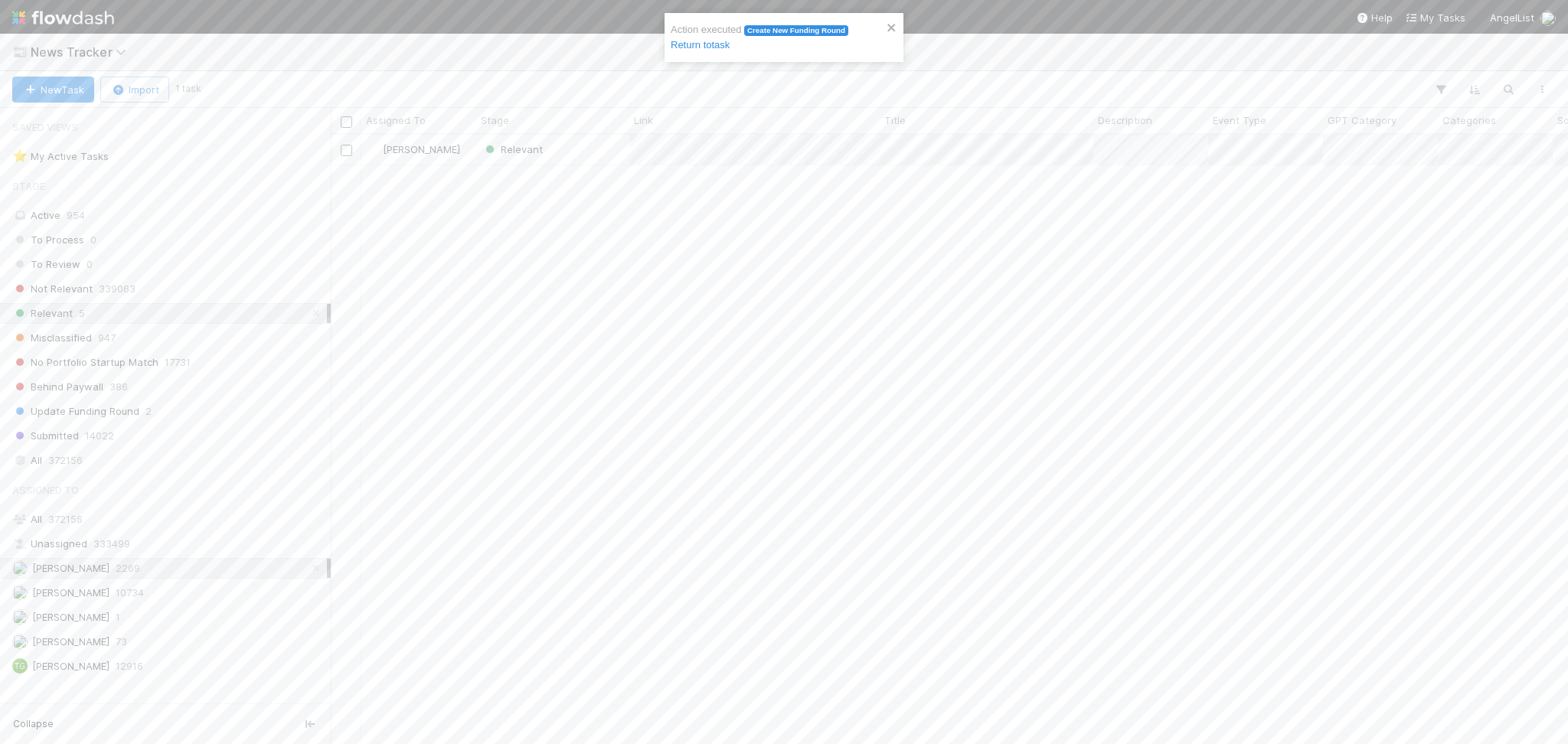
scroll to position [594, 1222]
click at [567, 154] on div "Relevant" at bounding box center [552, 149] width 153 height 29
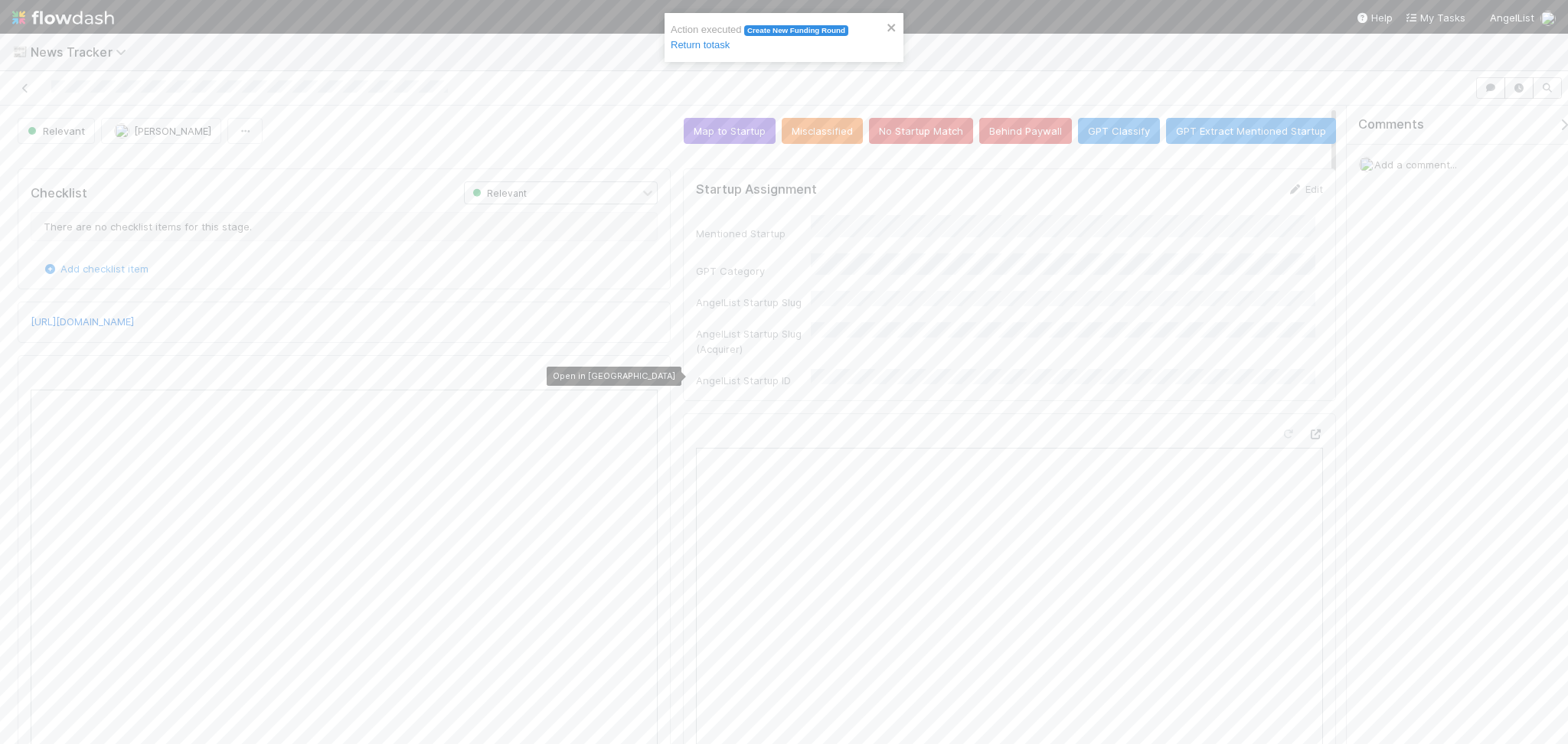
click at [645, 371] on icon at bounding box center [650, 376] width 16 height 10
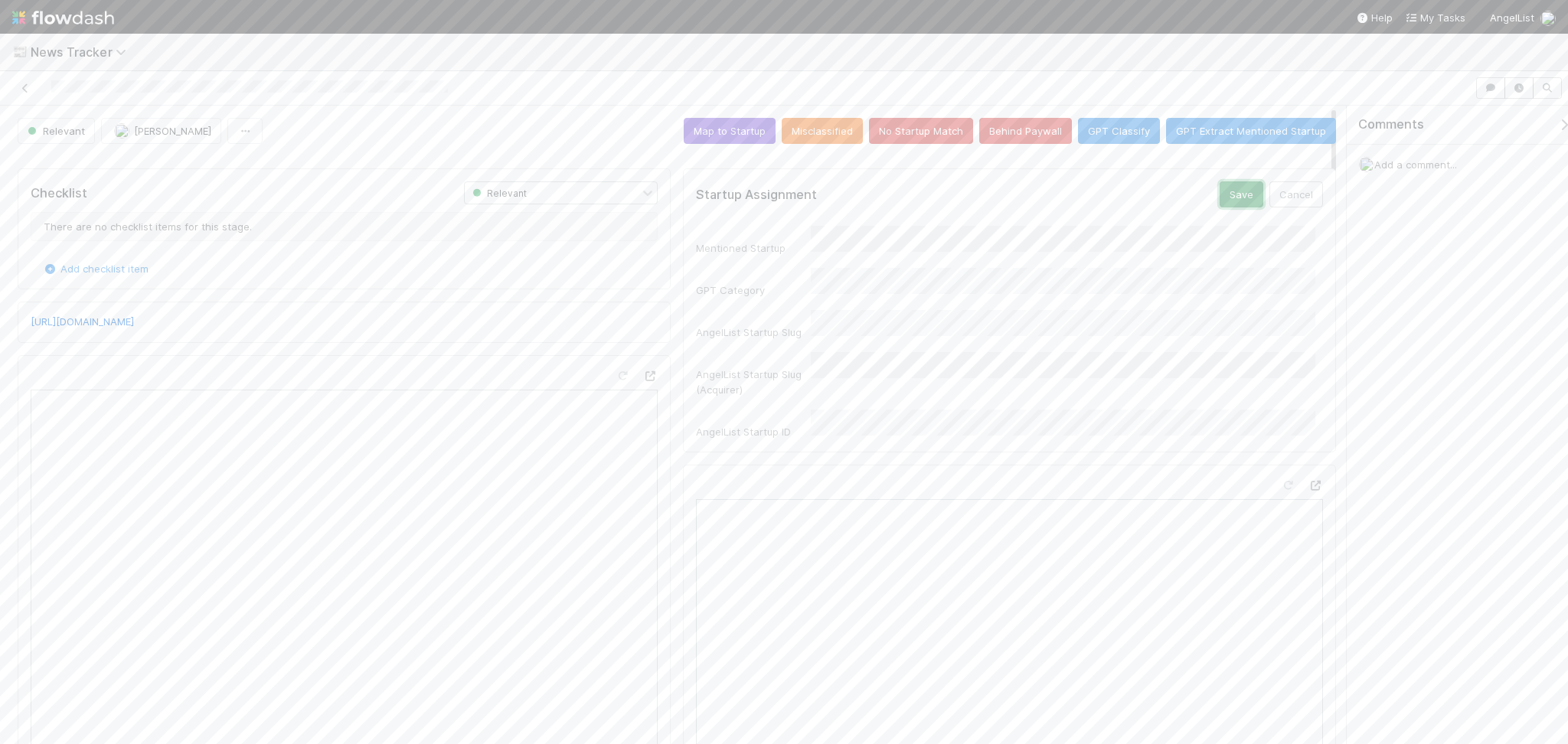
click at [1232, 182] on button "Save" at bounding box center [1241, 194] width 43 height 26
click at [731, 139] on button "Map to Startup" at bounding box center [730, 131] width 92 height 26
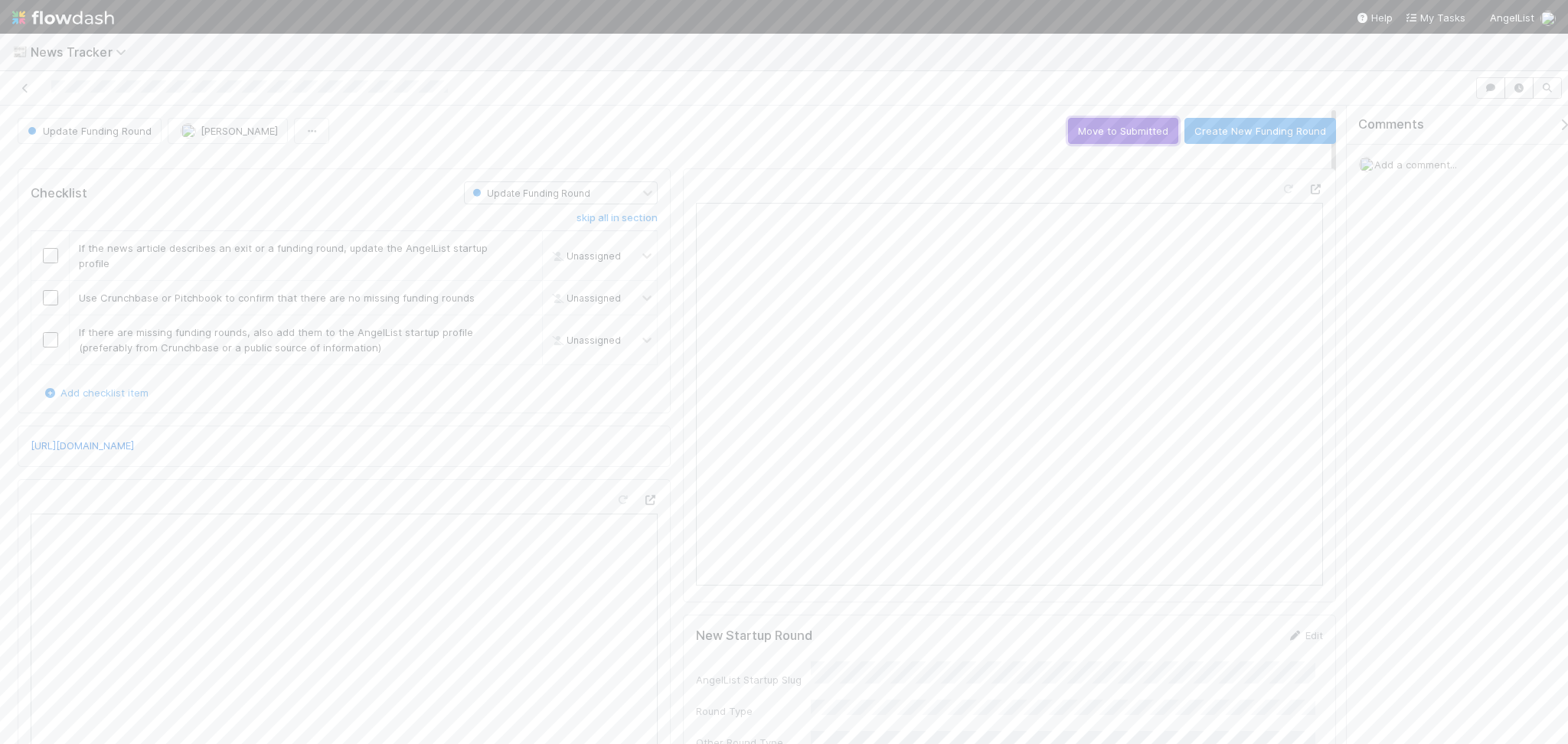
click at [1109, 137] on button "Move to Submitted" at bounding box center [1123, 131] width 110 height 26
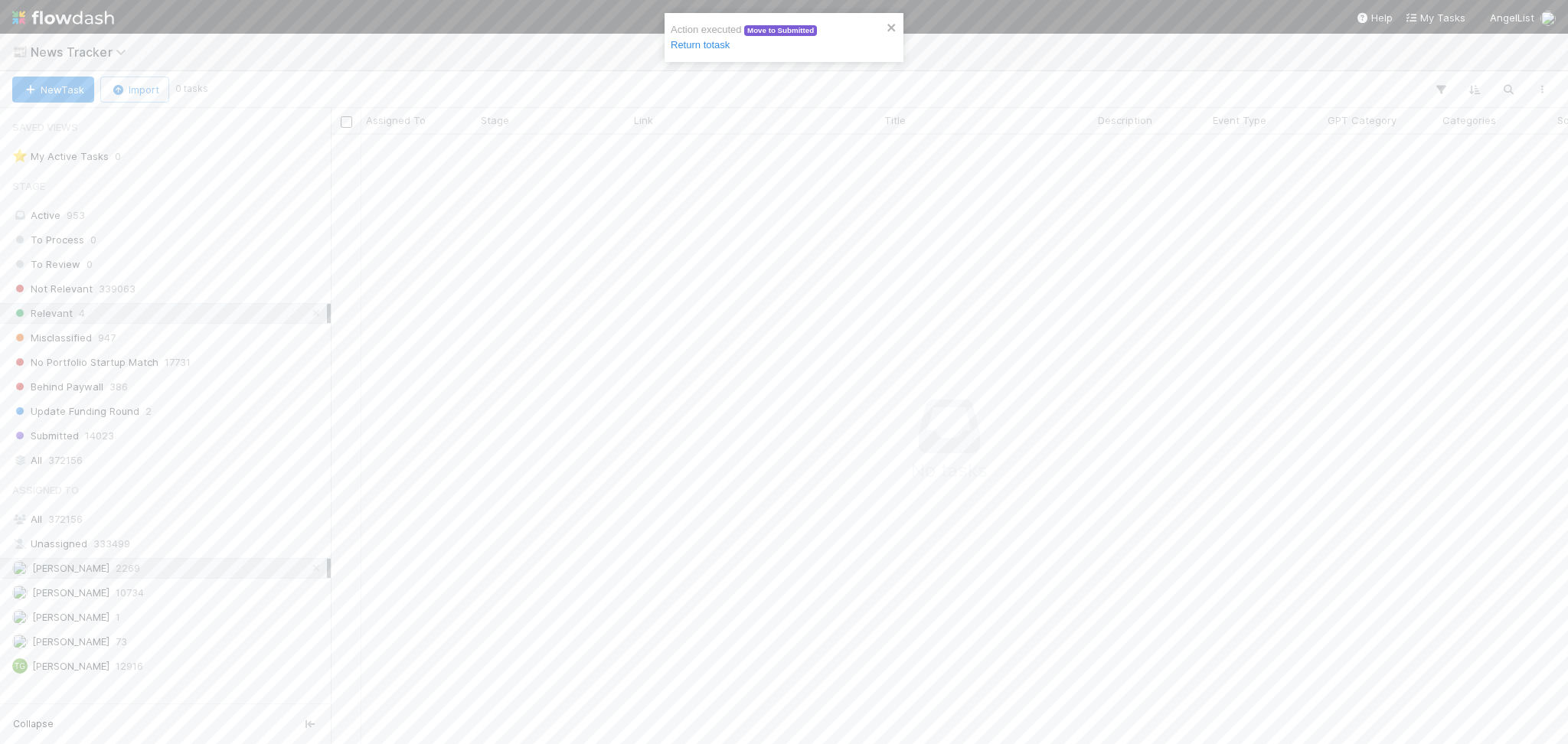
scroll to position [16, 16]
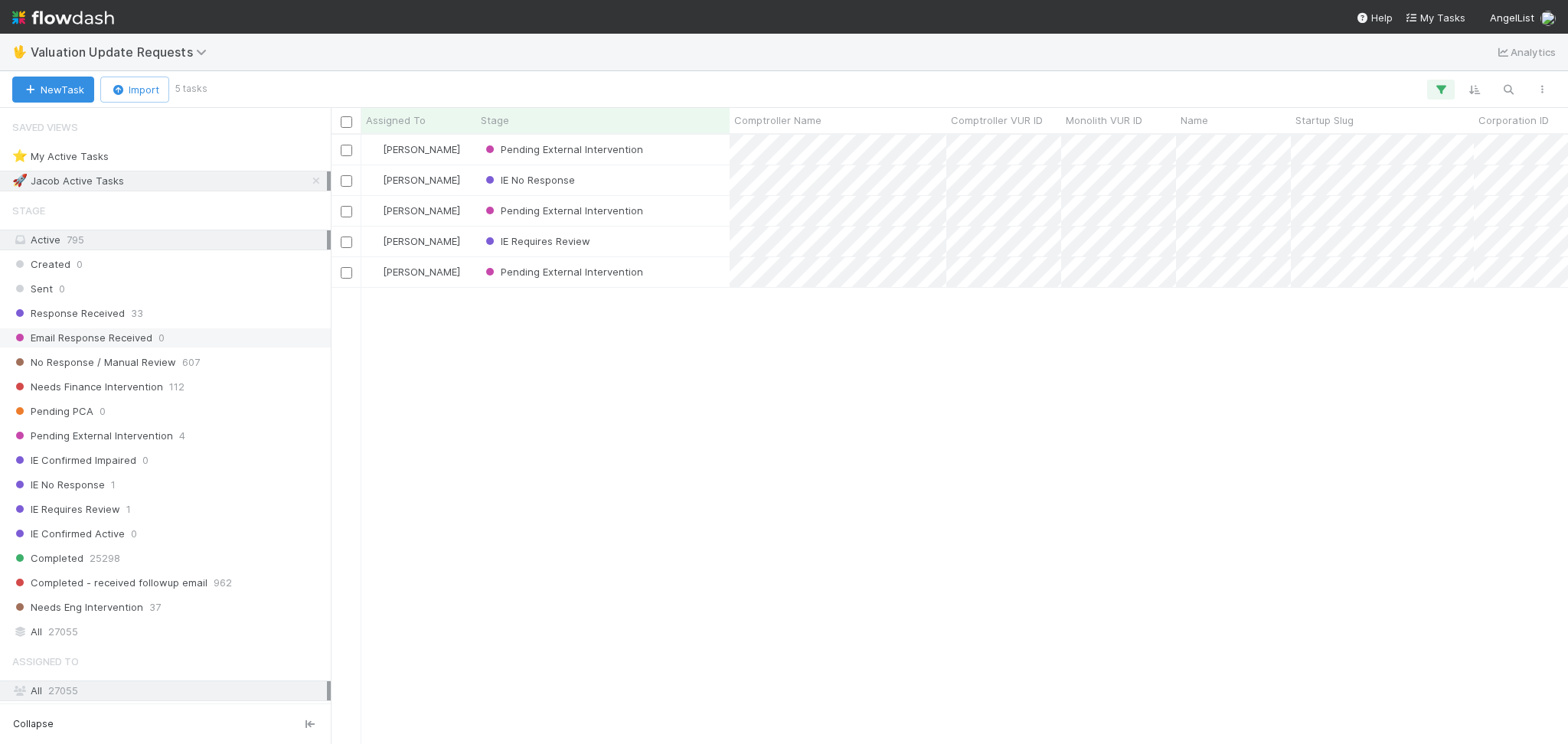
scroll to position [594, 1222]
click at [308, 179] on icon at bounding box center [316, 180] width 16 height 10
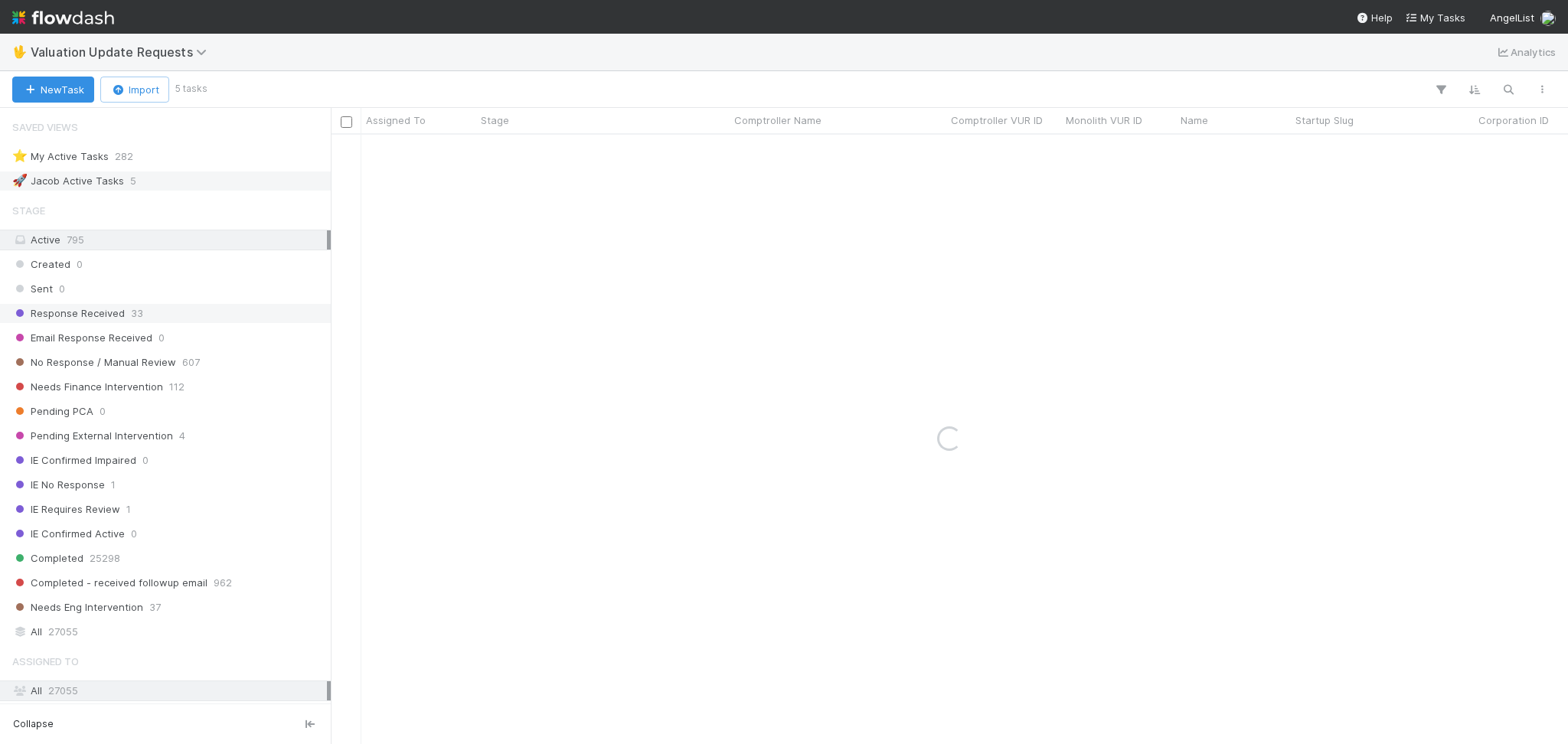
click at [230, 308] on div "Response Received 33" at bounding box center [169, 313] width 315 height 19
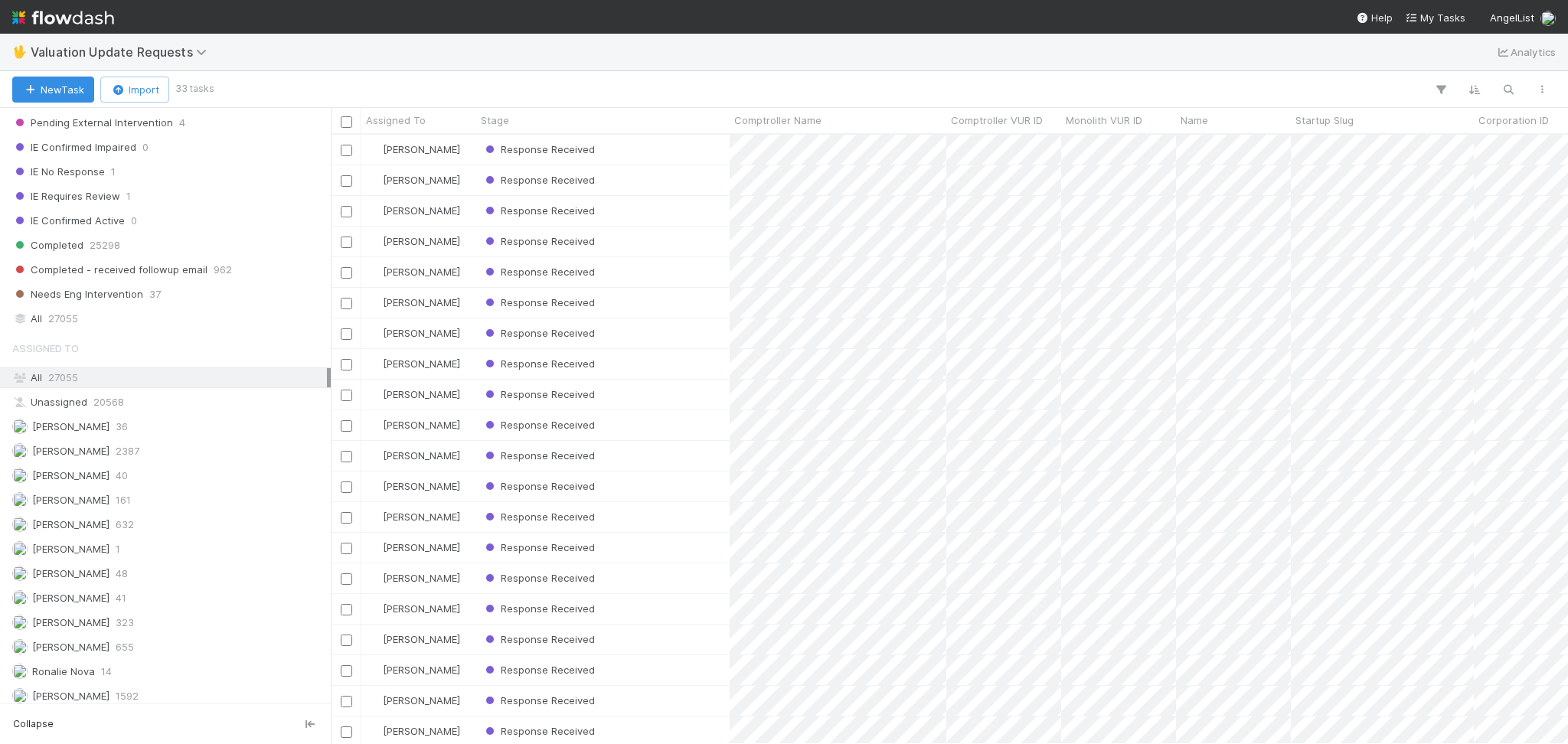
scroll to position [323, 0]
click at [189, 435] on div "[PERSON_NAME] 2387" at bounding box center [169, 444] width 315 height 19
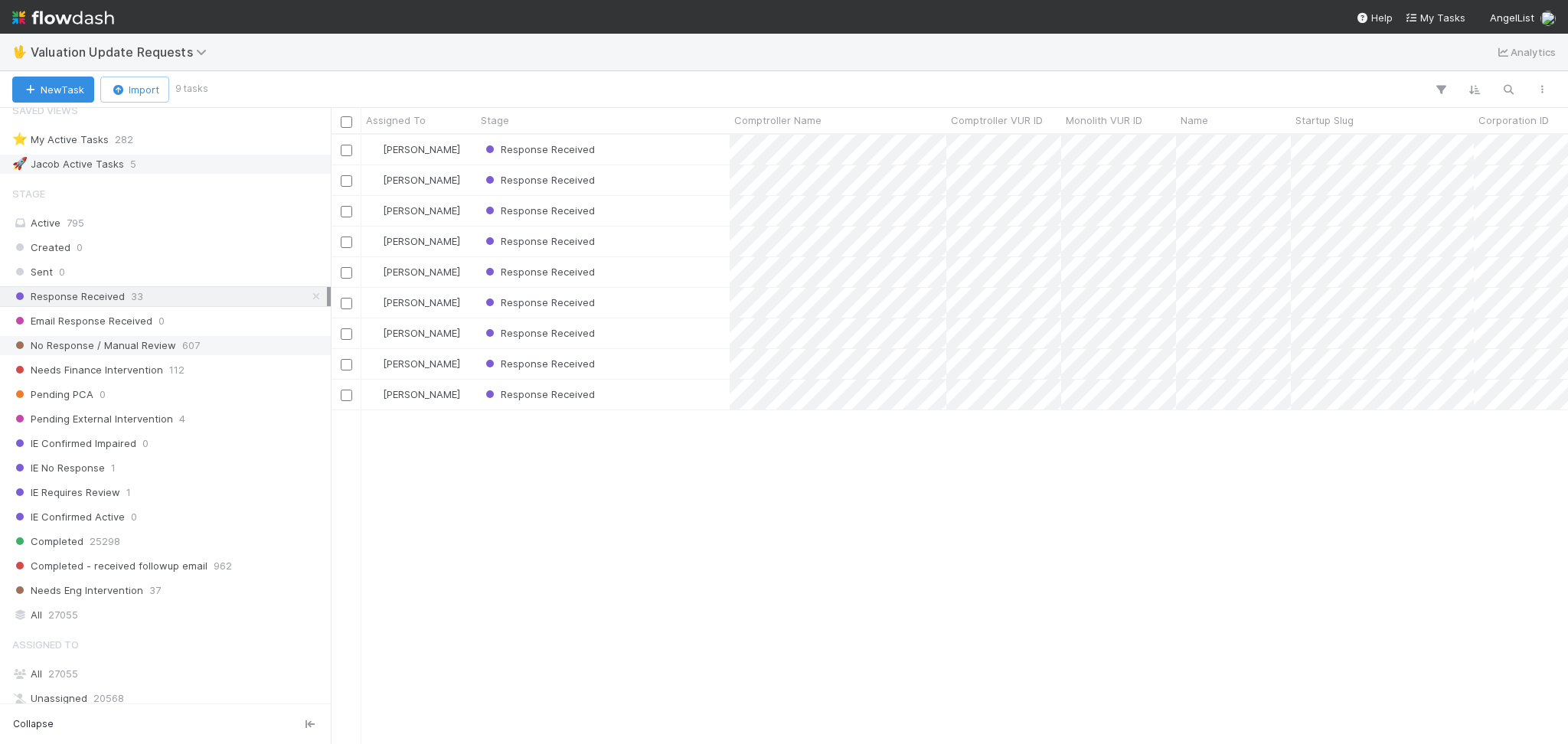
scroll to position [594, 1222]
click at [209, 350] on div "No Response / Manual Review 607" at bounding box center [169, 345] width 315 height 19
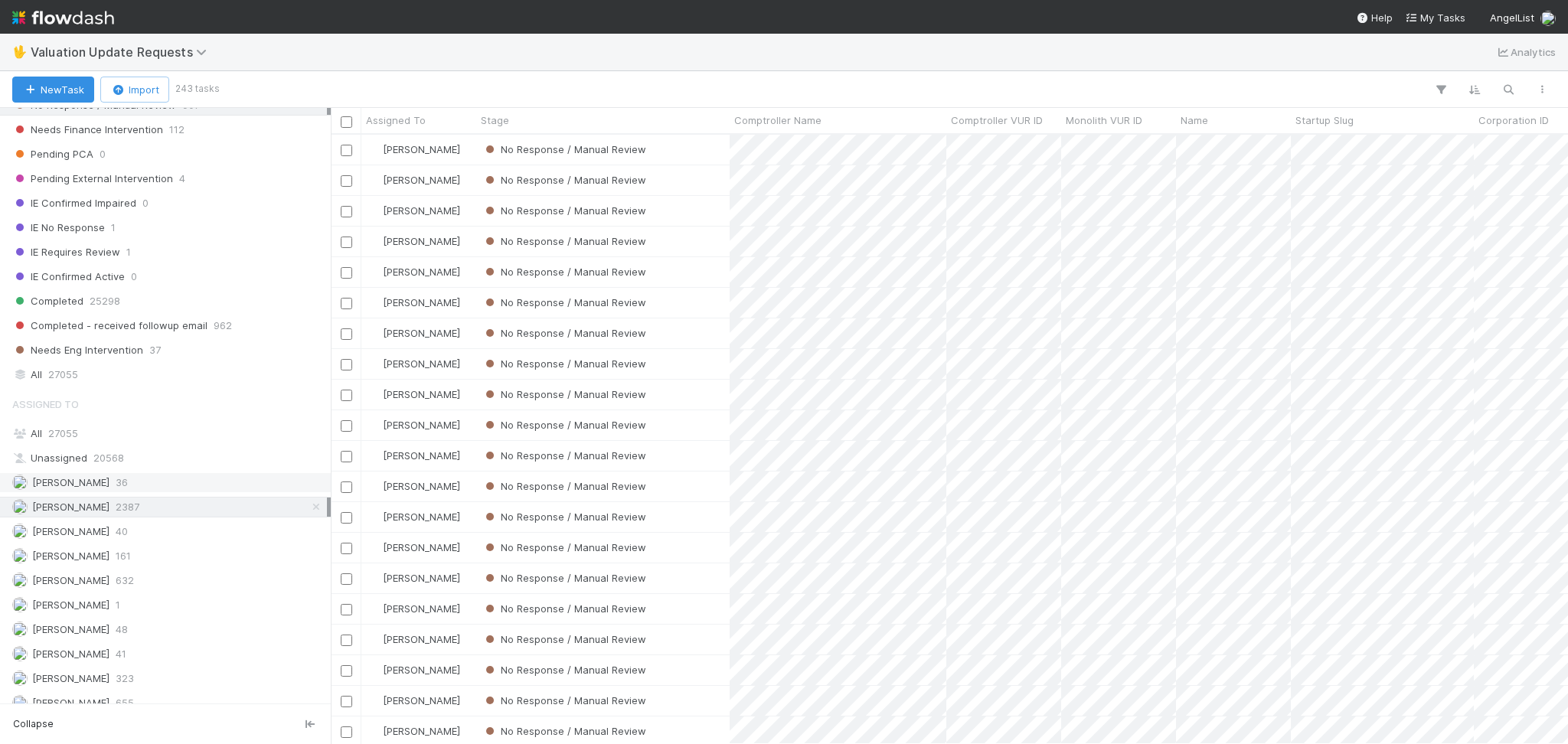
scroll to position [221, 0]
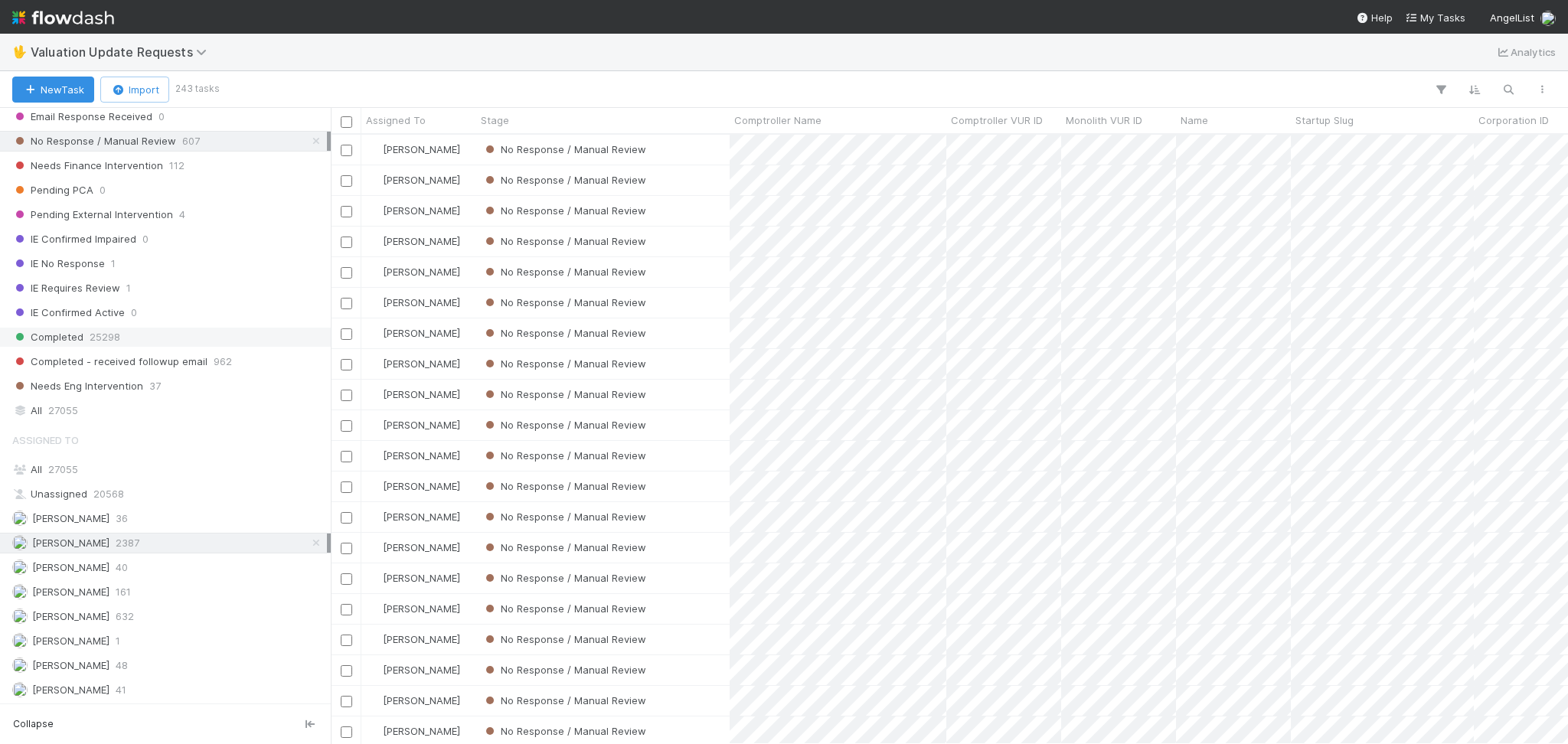
click at [182, 337] on div "Completed 25298" at bounding box center [169, 337] width 315 height 19
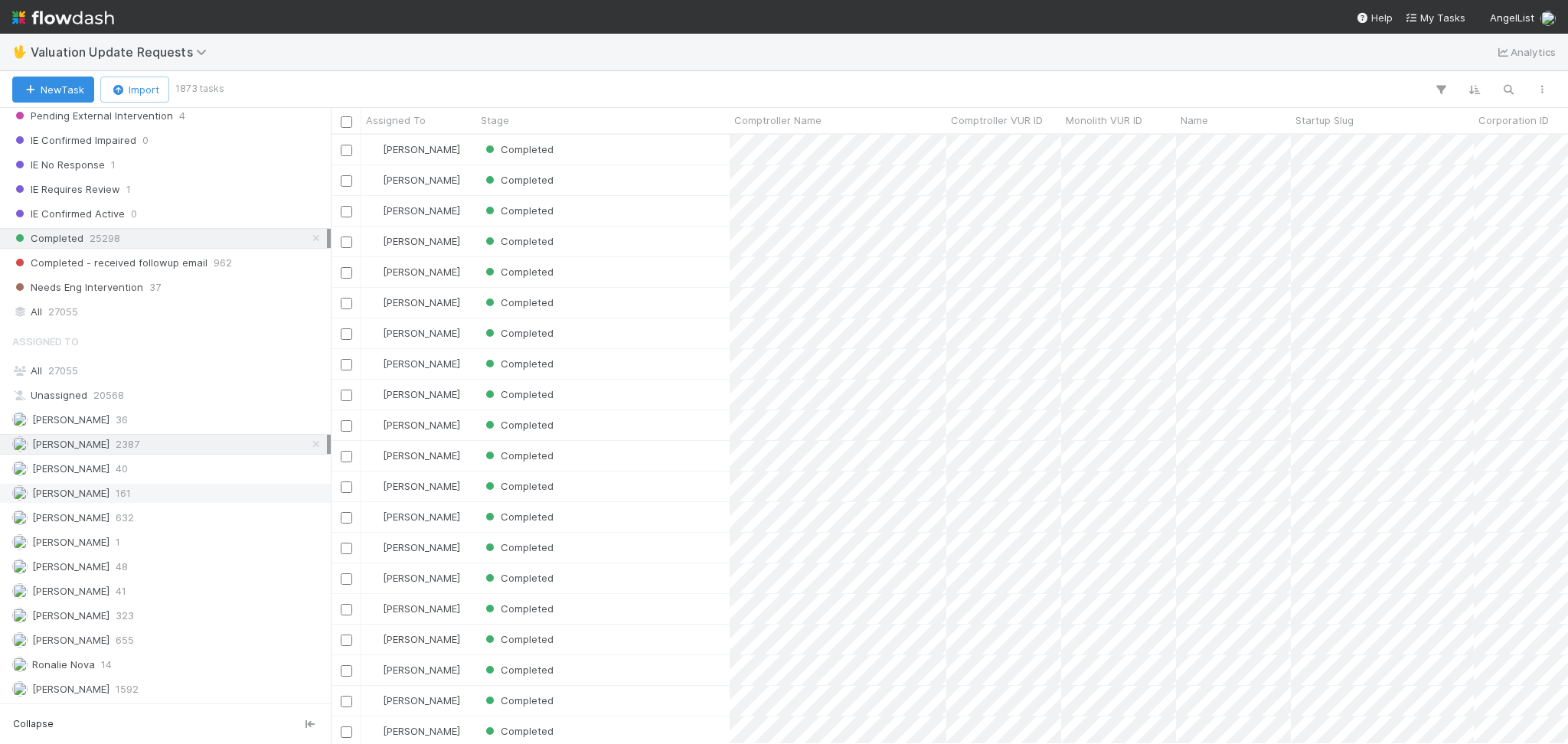
scroll to position [594, 1222]
click at [180, 638] on div "[PERSON_NAME] 655" at bounding box center [169, 640] width 315 height 19
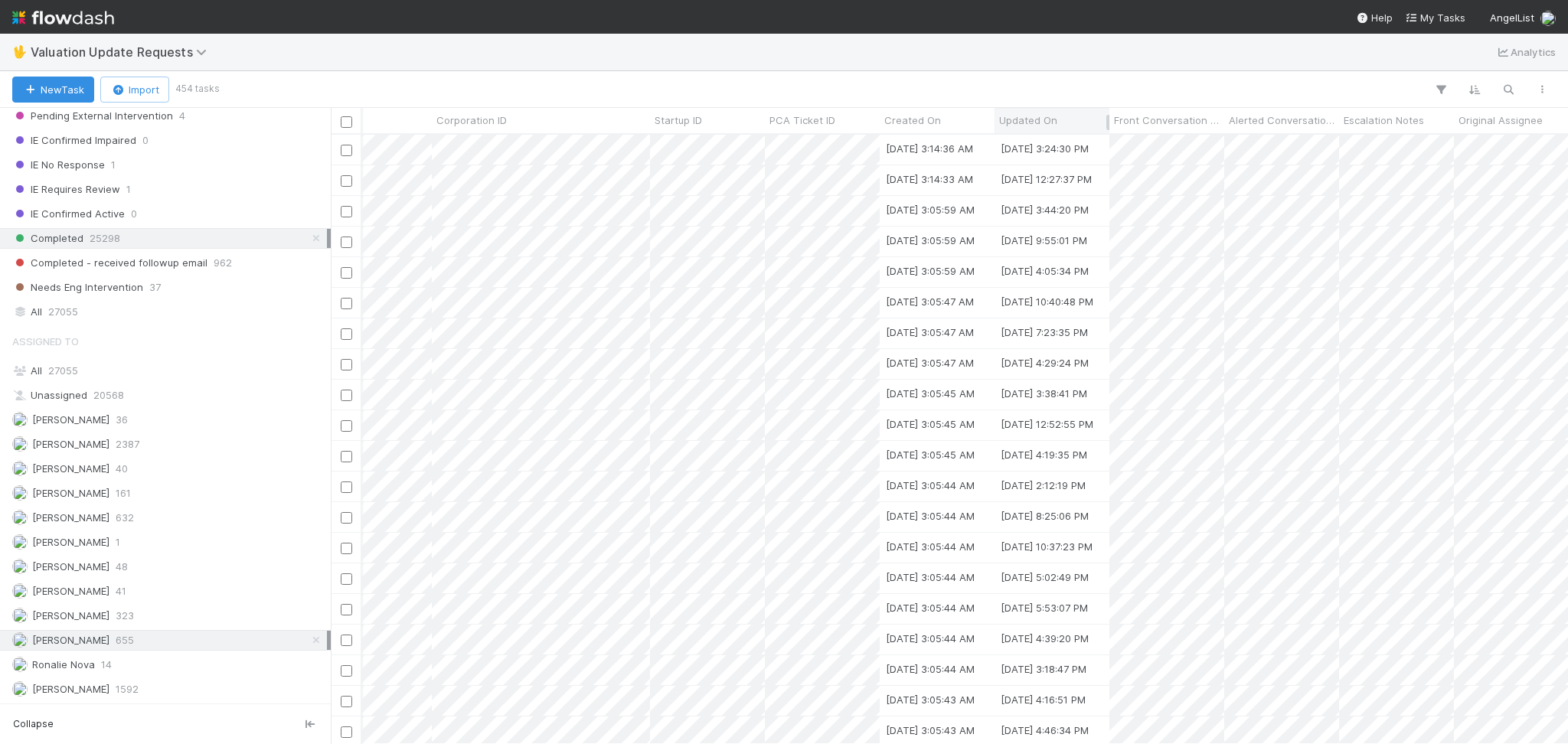
click at [1036, 122] on span "Updated On" at bounding box center [1028, 120] width 58 height 16
click at [1050, 170] on div "Sort Newest → Oldest" at bounding box center [1087, 172] width 175 height 23
